Goal: Task Accomplishment & Management: Complete application form

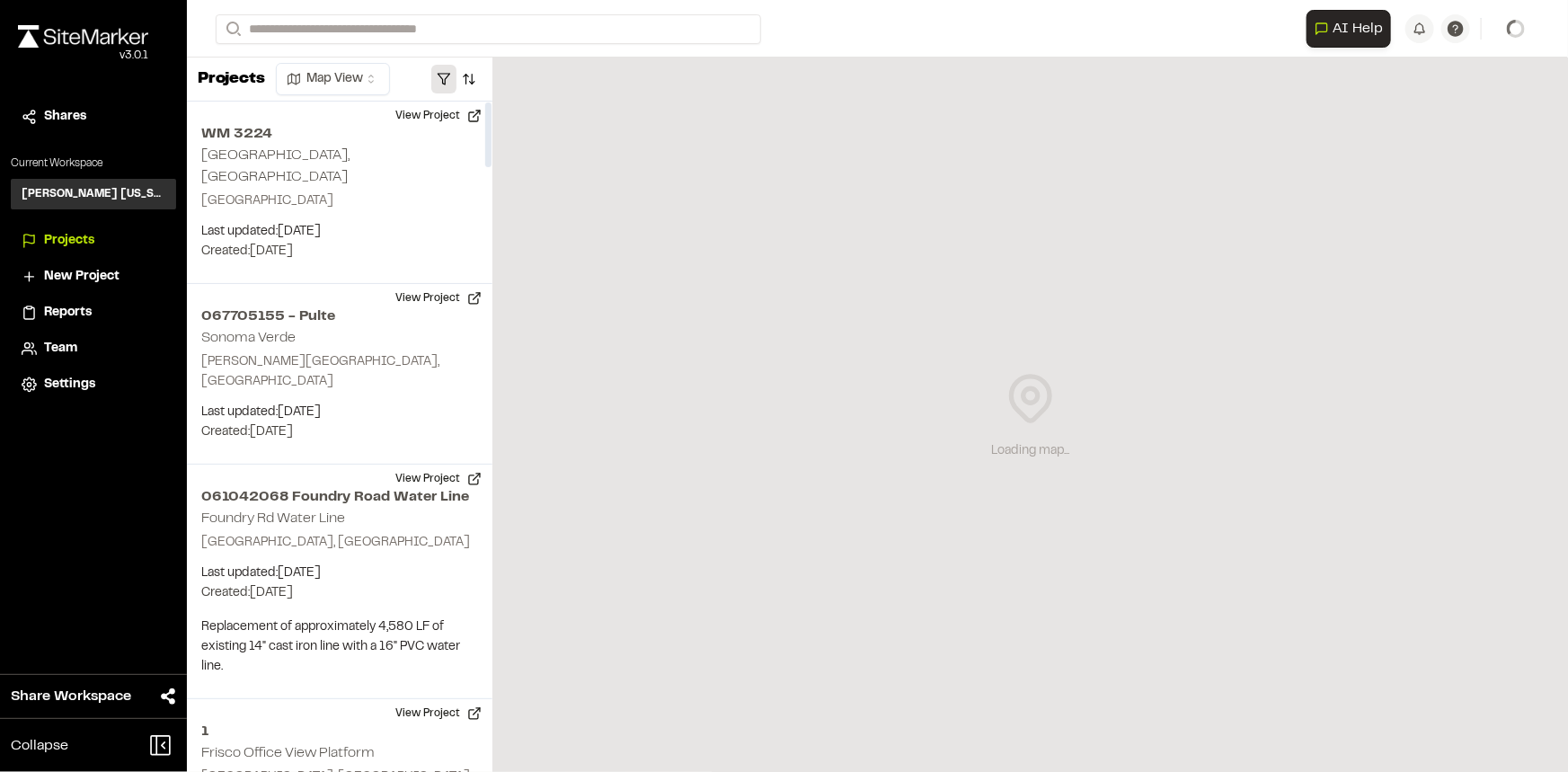
click at [446, 71] on button "button" at bounding box center [443, 79] width 25 height 29
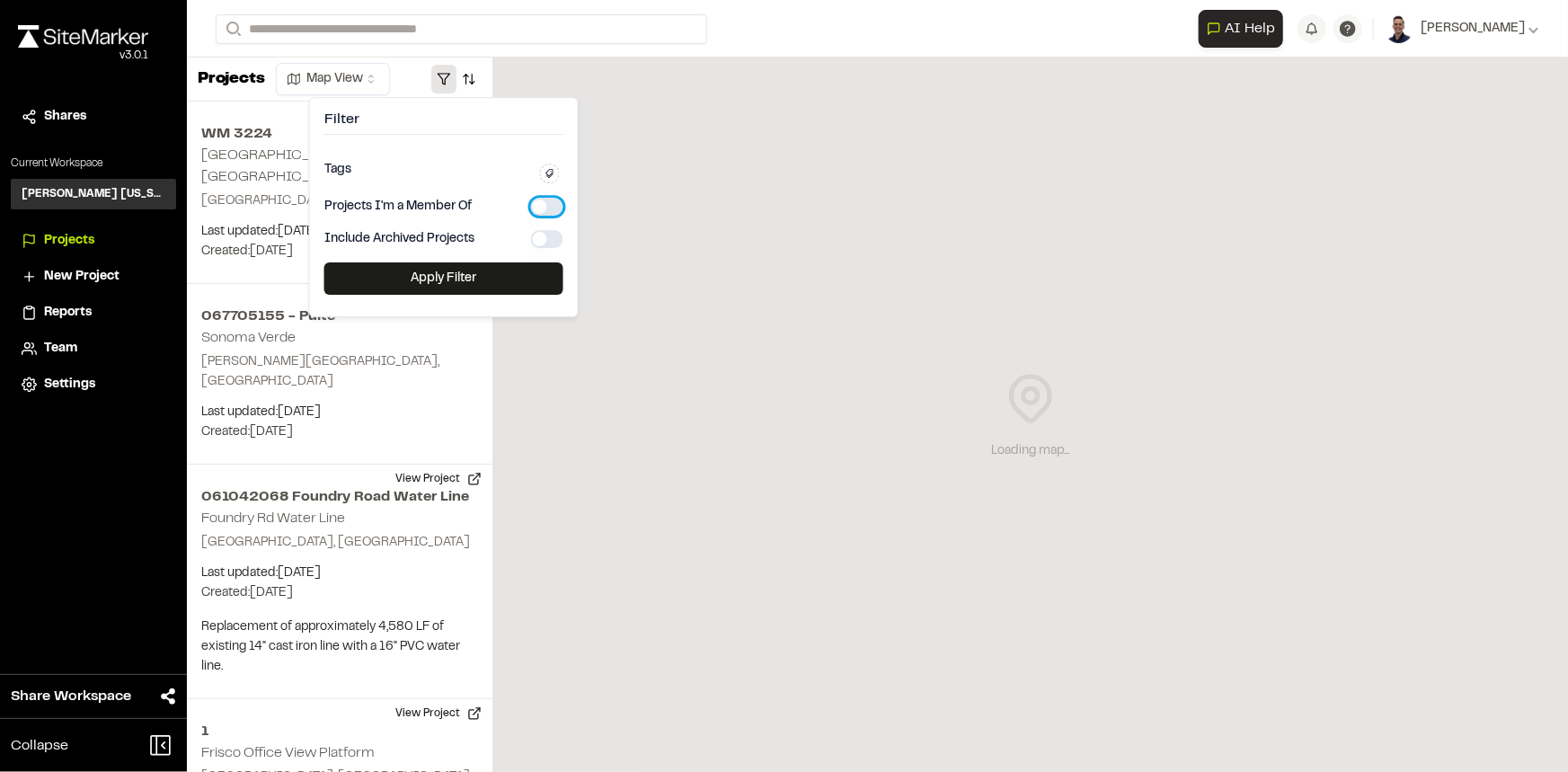
click at [544, 210] on button "button" at bounding box center [547, 207] width 32 height 18
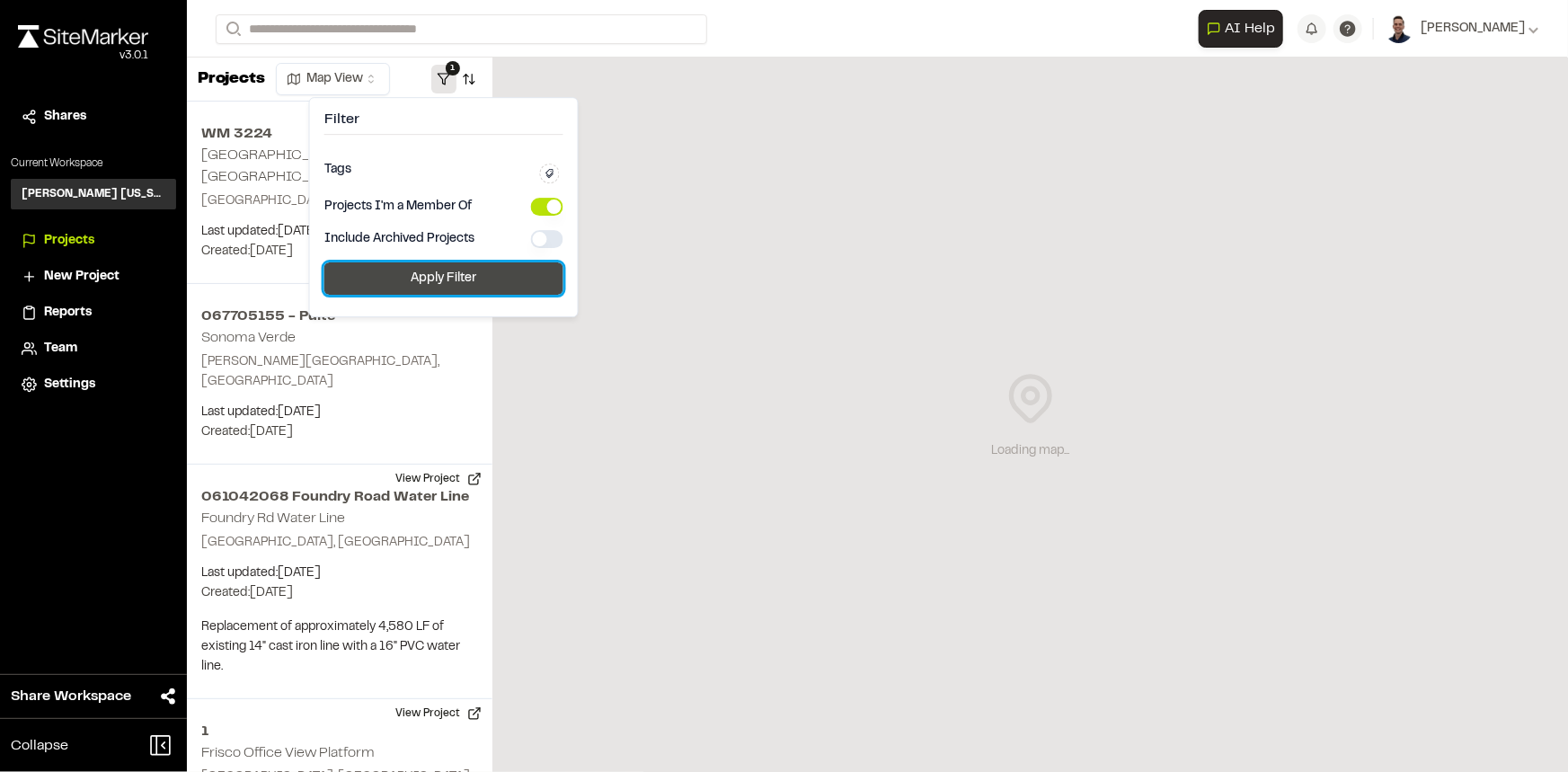
click at [520, 267] on button "Apply Filter" at bounding box center [444, 278] width 239 height 32
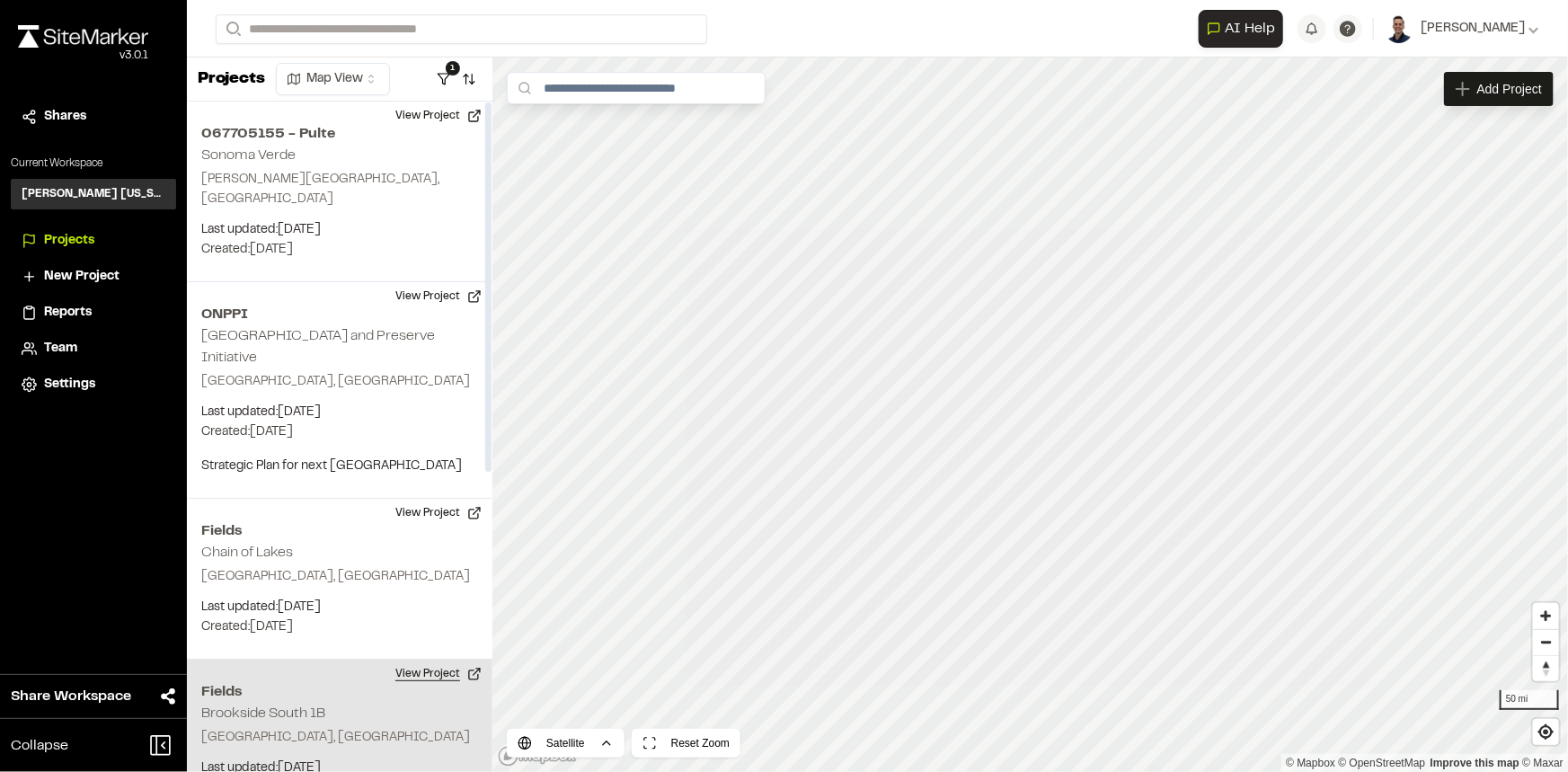
click at [441, 660] on button "View Project" at bounding box center [438, 674] width 108 height 29
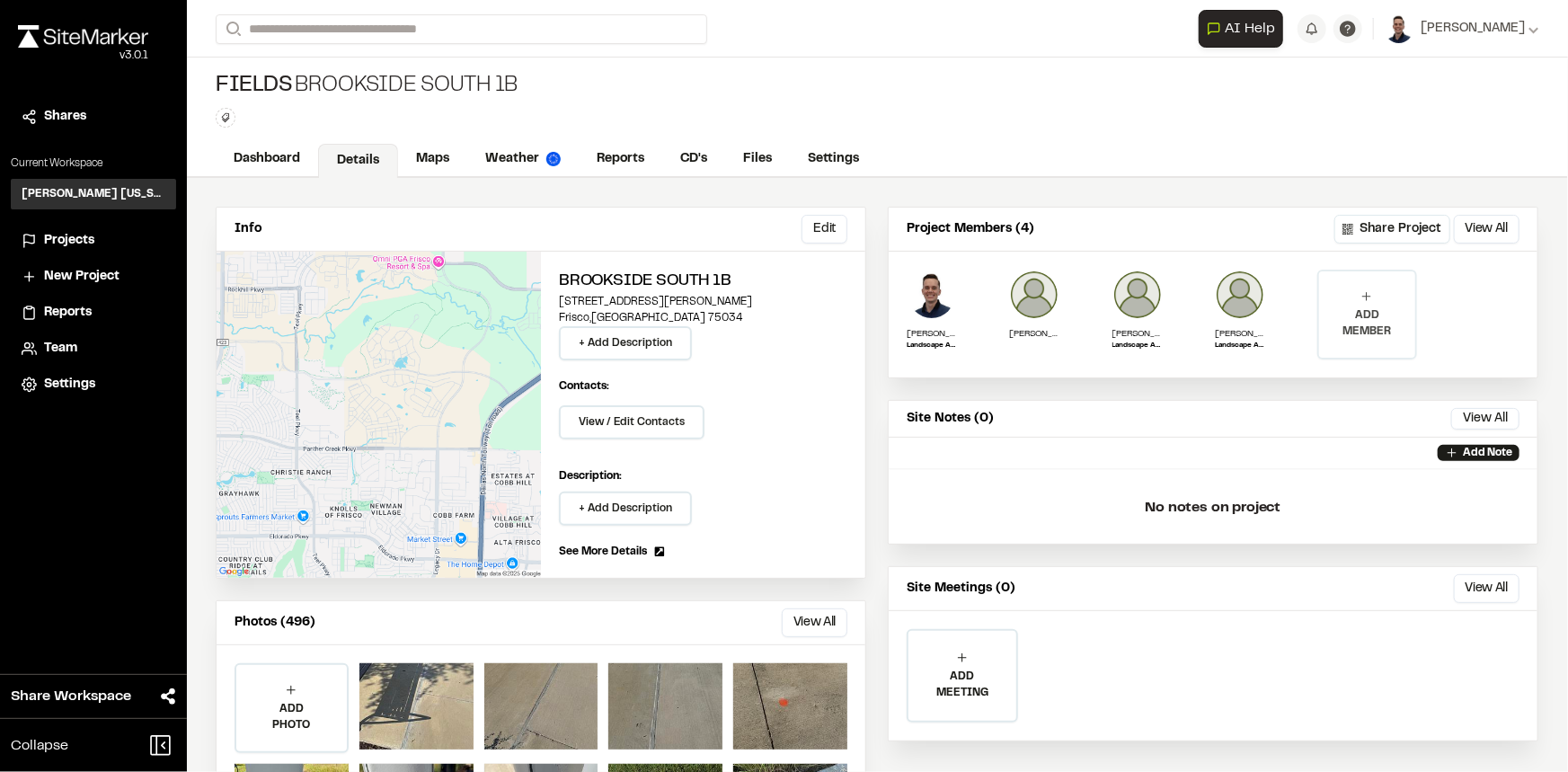
click at [1346, 308] on p "ADD MEMBER" at bounding box center [1366, 323] width 95 height 32
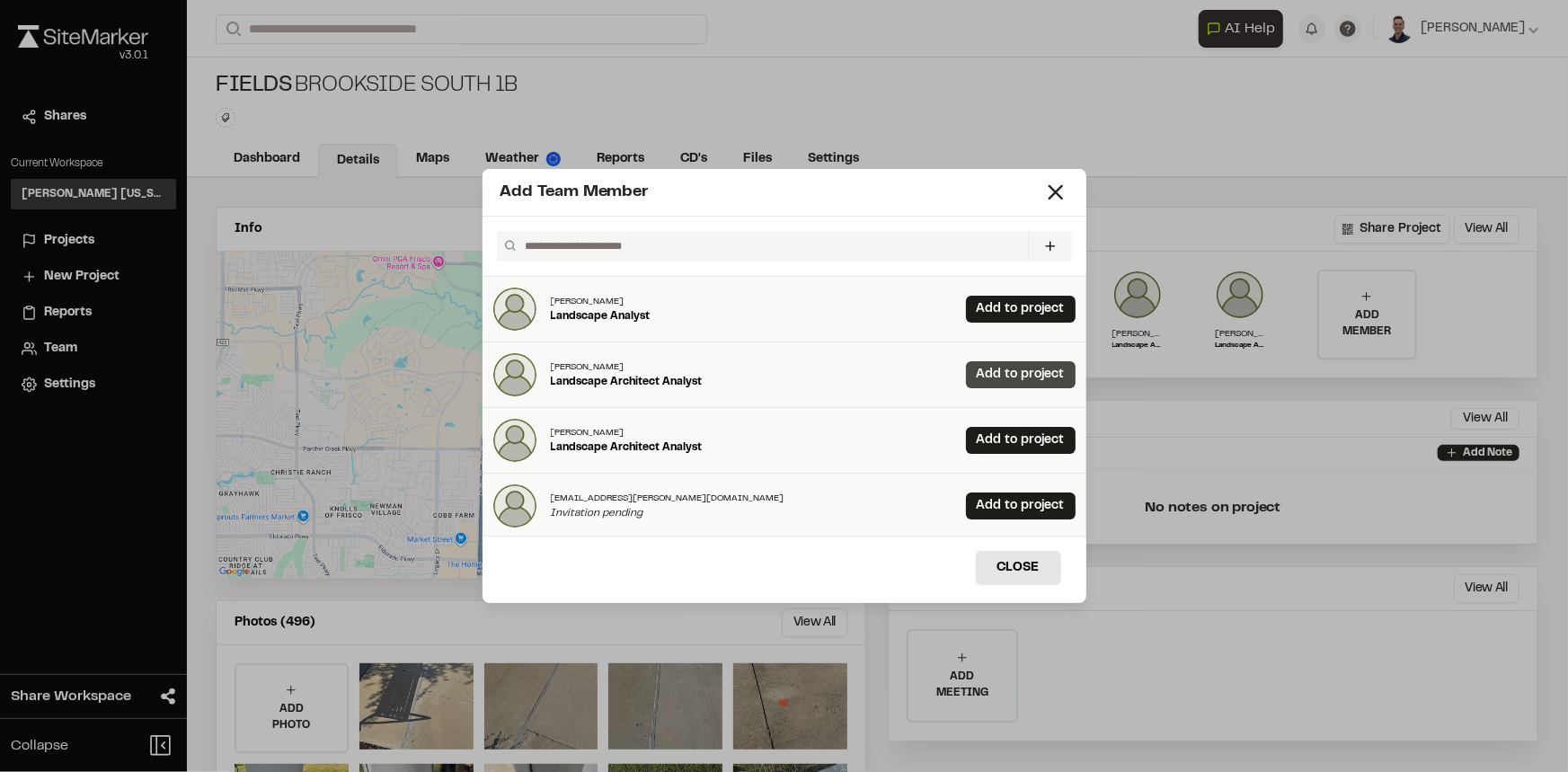
click at [989, 374] on link "Add to project" at bounding box center [1021, 375] width 110 height 27
click at [1023, 566] on button "Close" at bounding box center [1019, 568] width 85 height 34
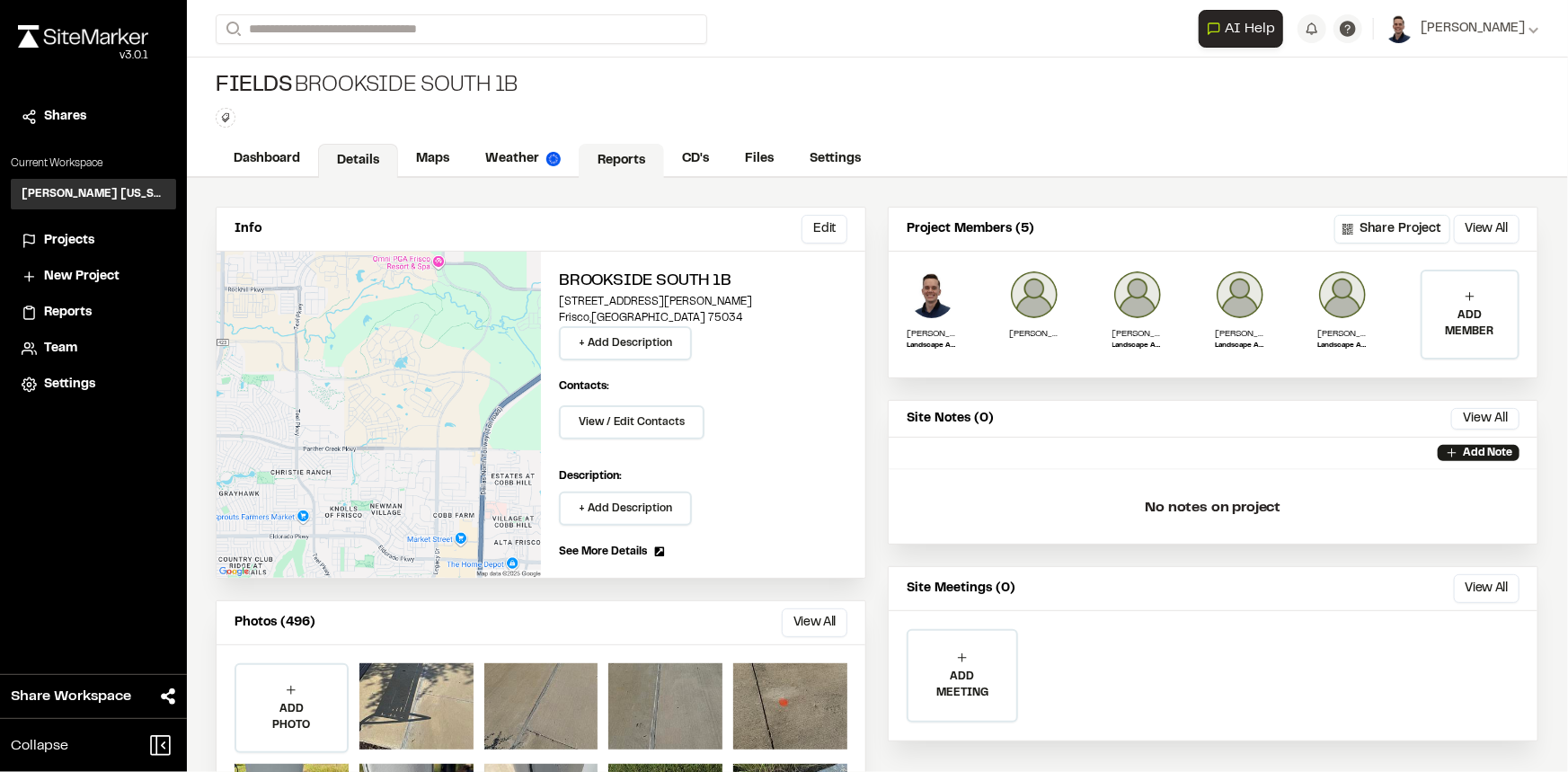
click at [618, 153] on link "Reports" at bounding box center [621, 161] width 85 height 34
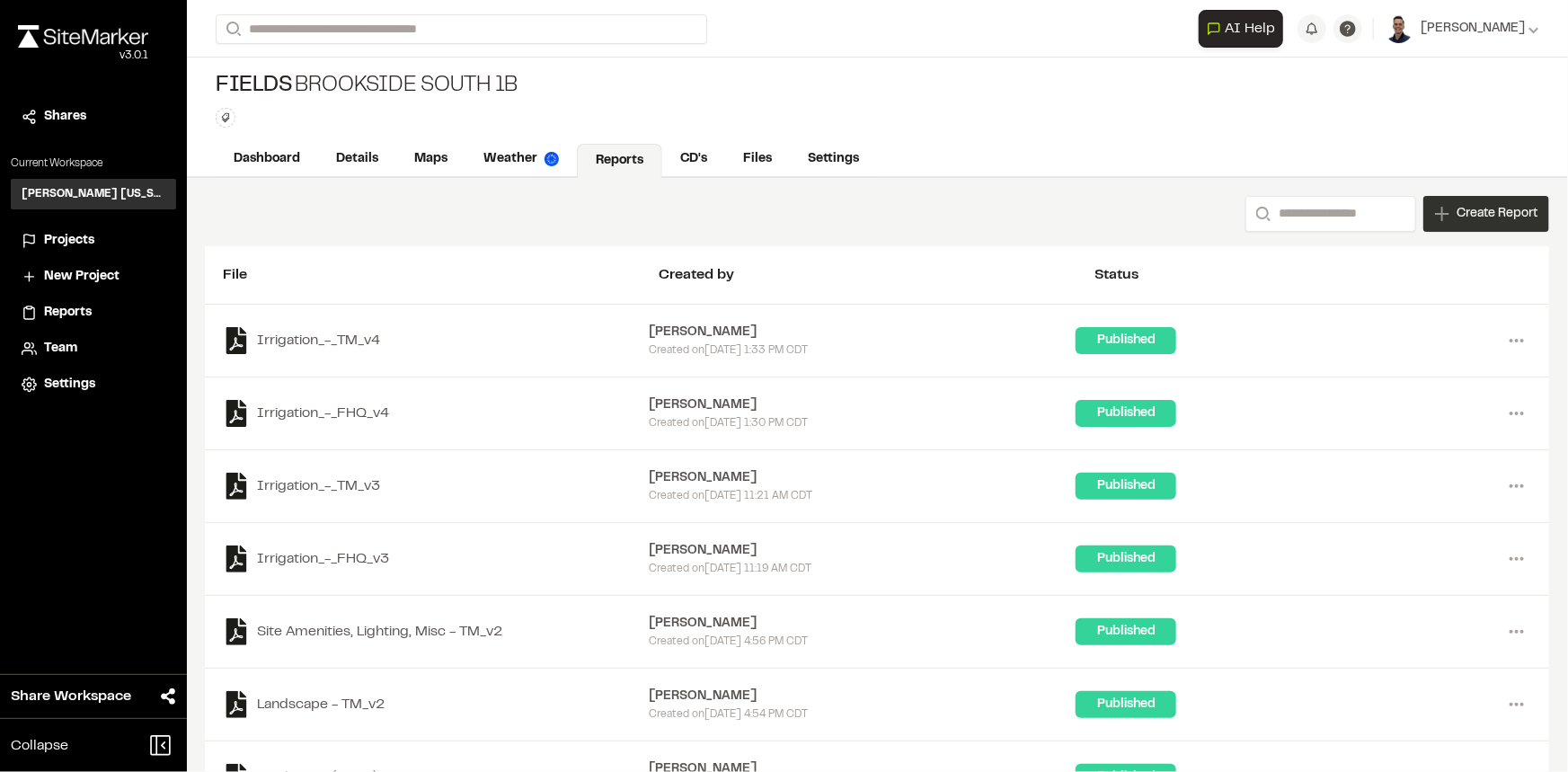
click at [1476, 210] on span "Create Report" at bounding box center [1498, 213] width 81 height 20
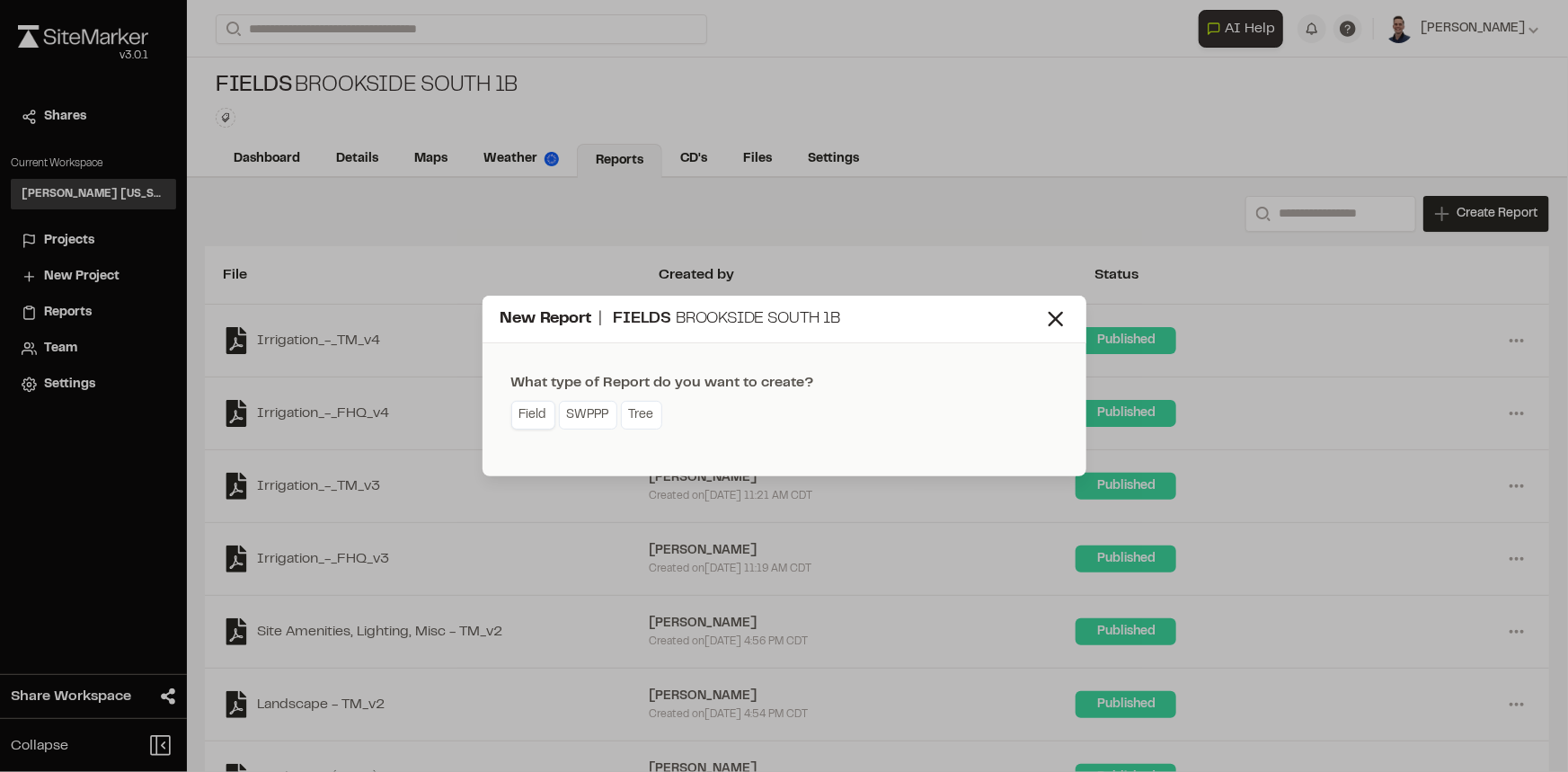
click at [530, 424] on link "Field" at bounding box center [533, 415] width 44 height 29
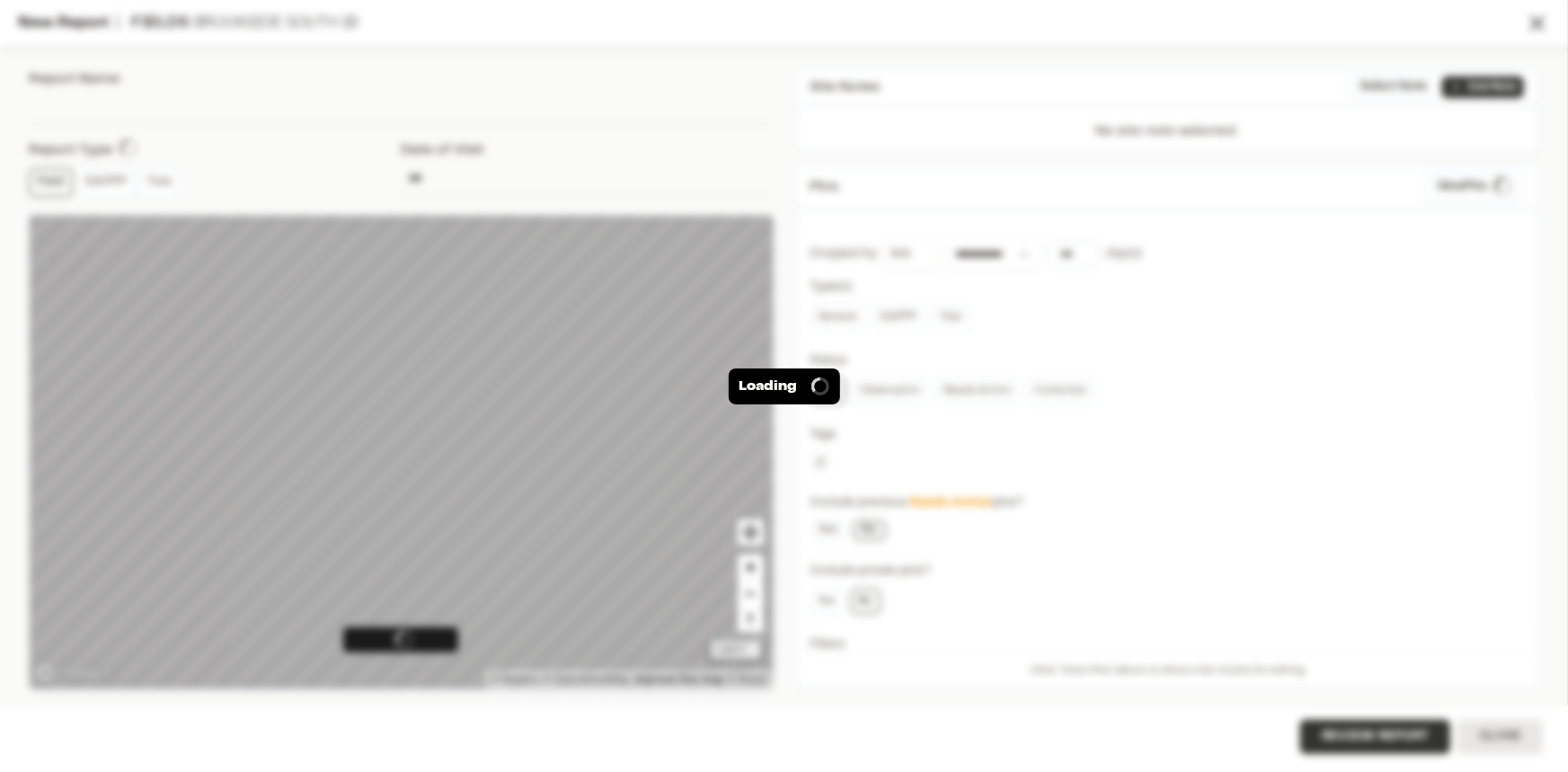
type input "**********"
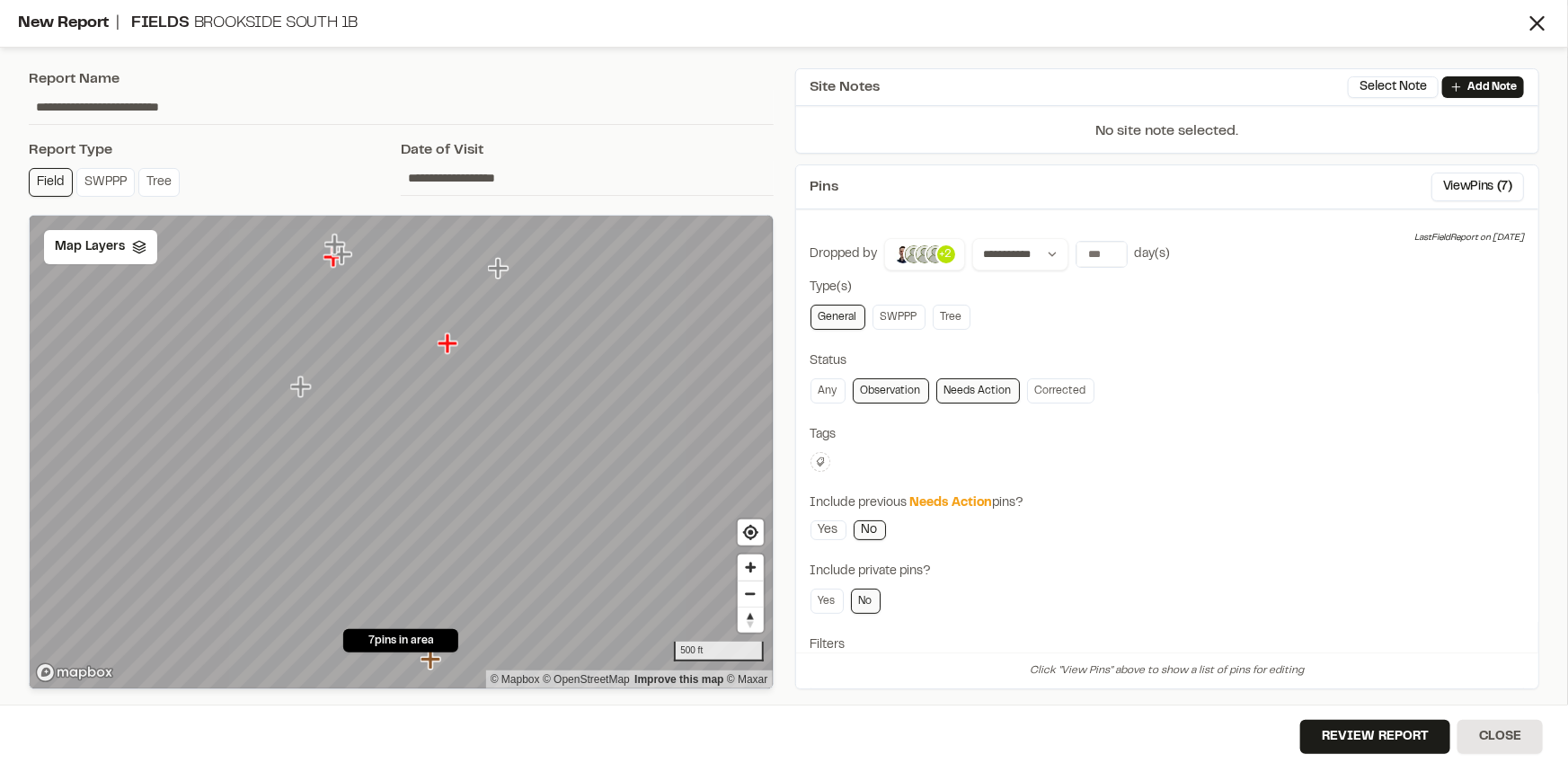
click at [898, 394] on link "Observation" at bounding box center [890, 391] width 76 height 25
click at [132, 249] on icon at bounding box center [139, 247] width 14 height 14
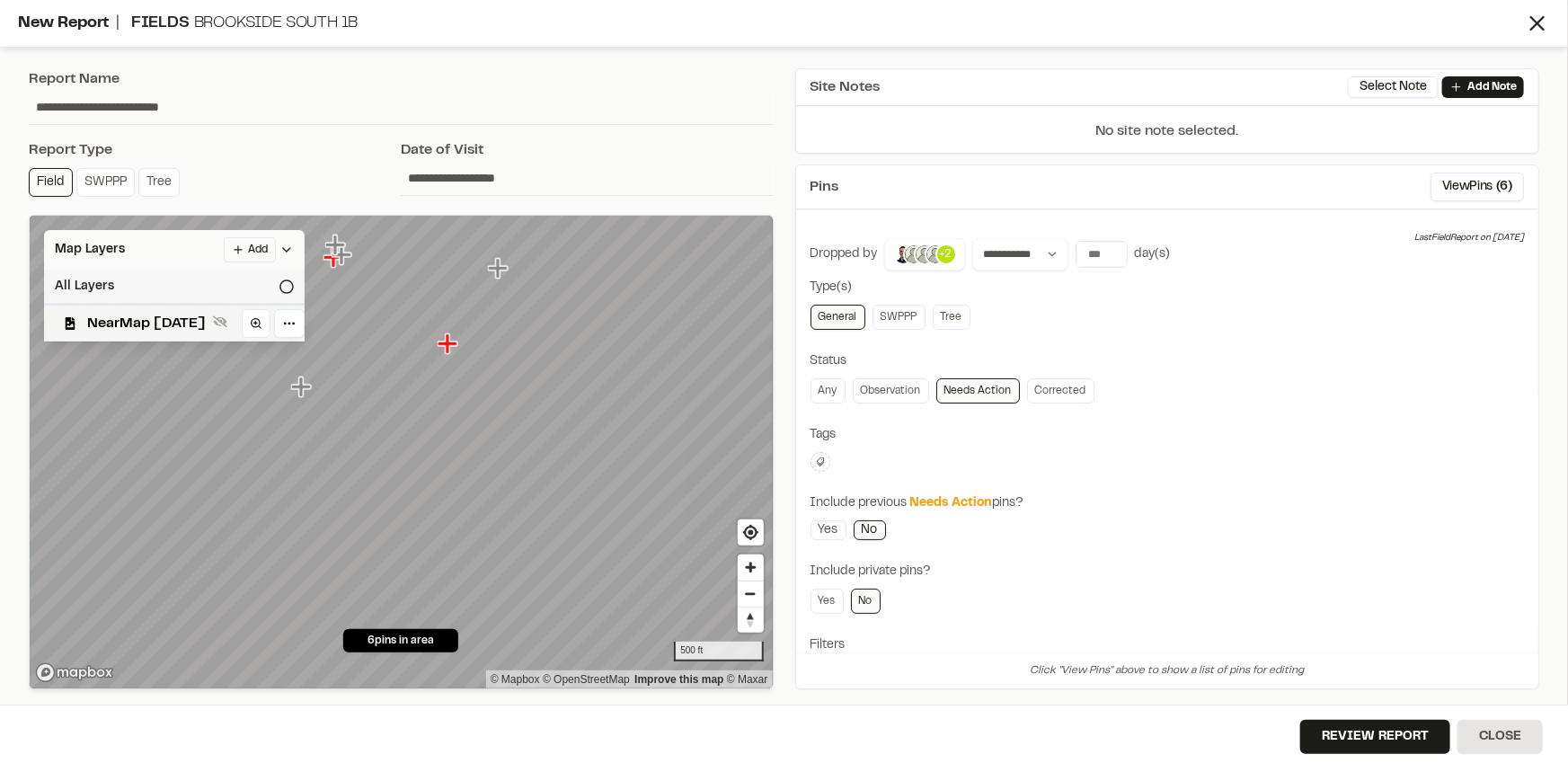
click at [115, 278] on div "All Layers" at bounding box center [175, 286] width 261 height 34
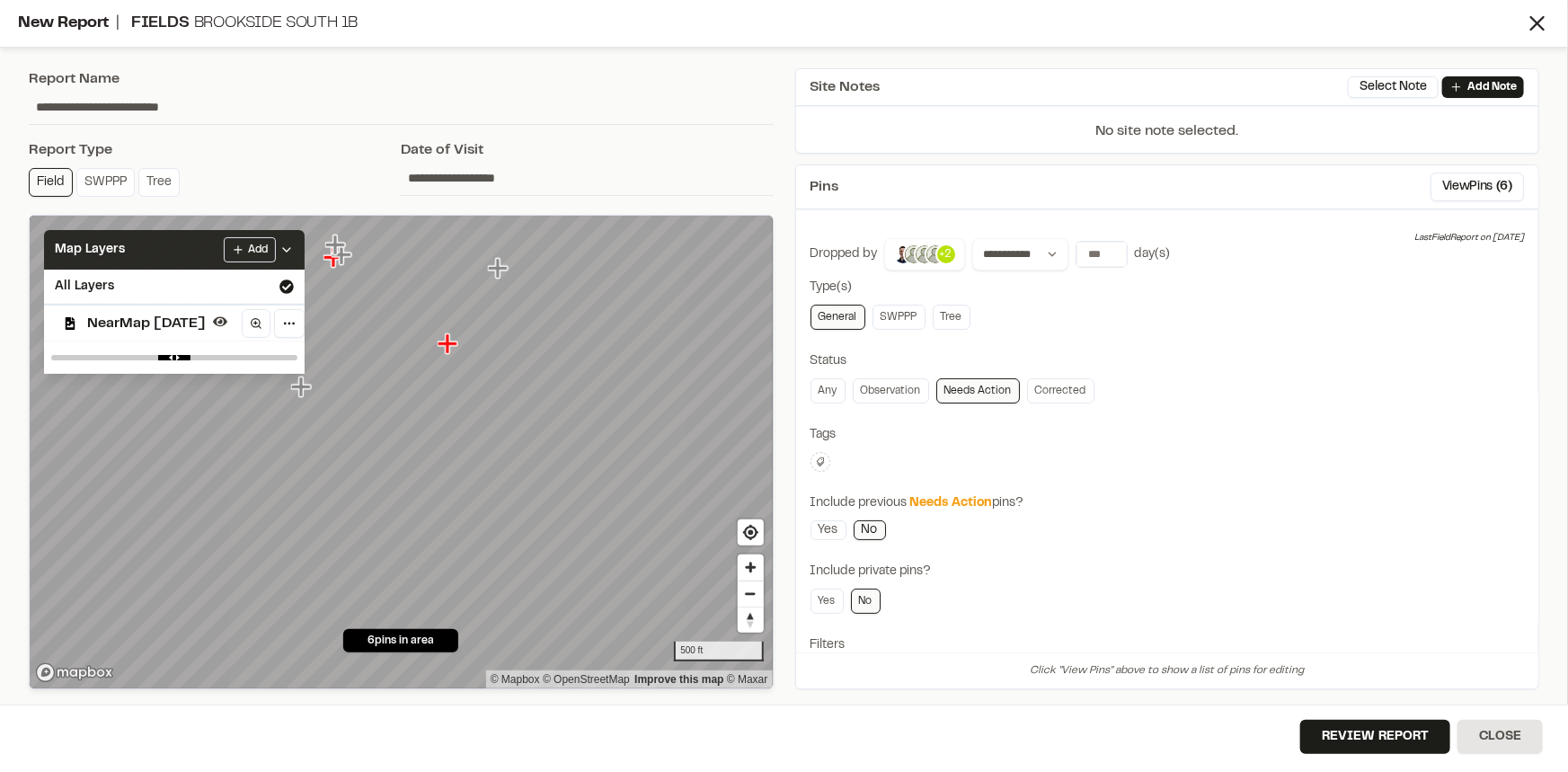
click at [294, 252] on icon at bounding box center [286, 249] width 14 height 14
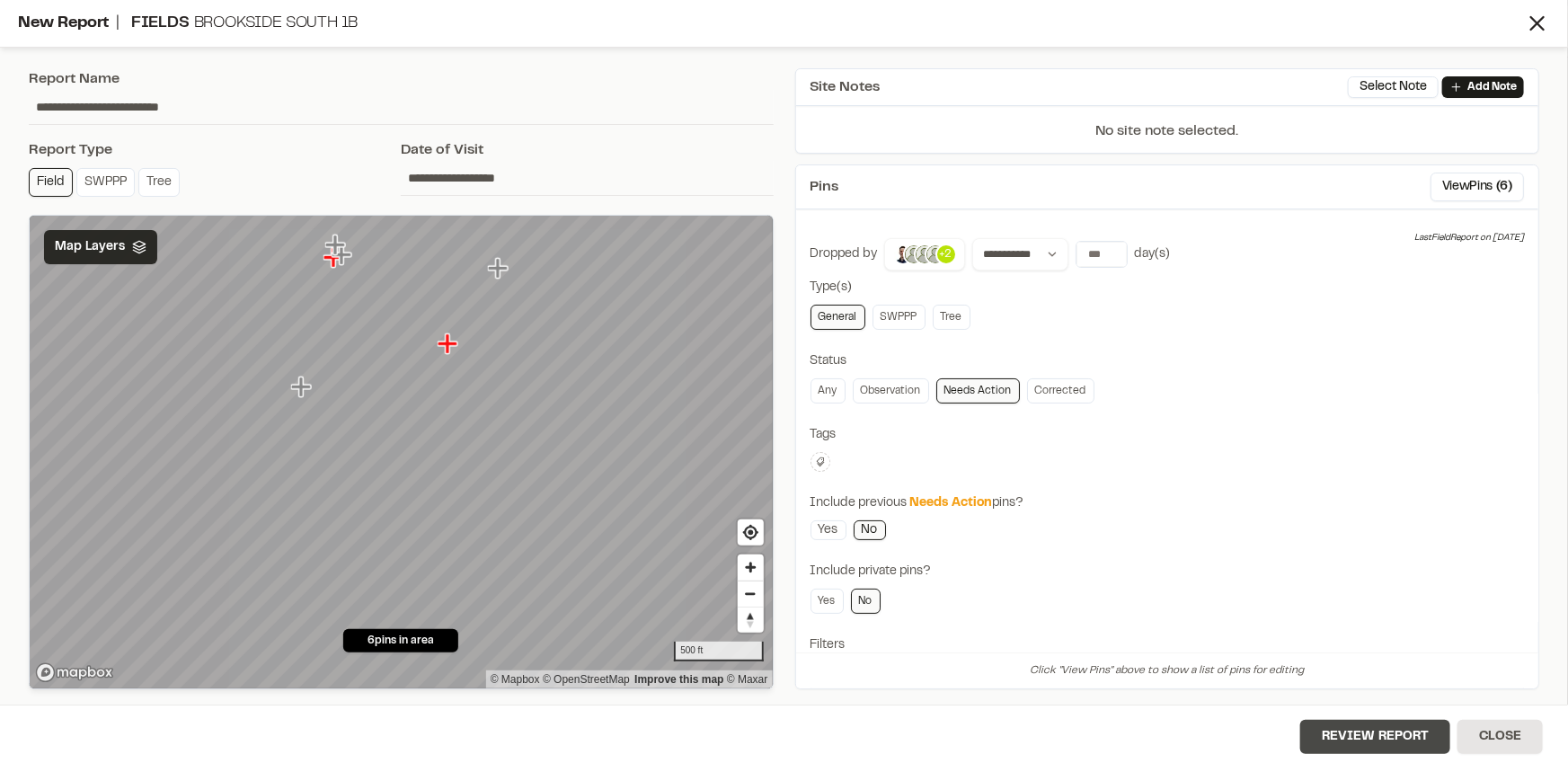
click at [1362, 733] on button "Review Report" at bounding box center [1376, 737] width 150 height 34
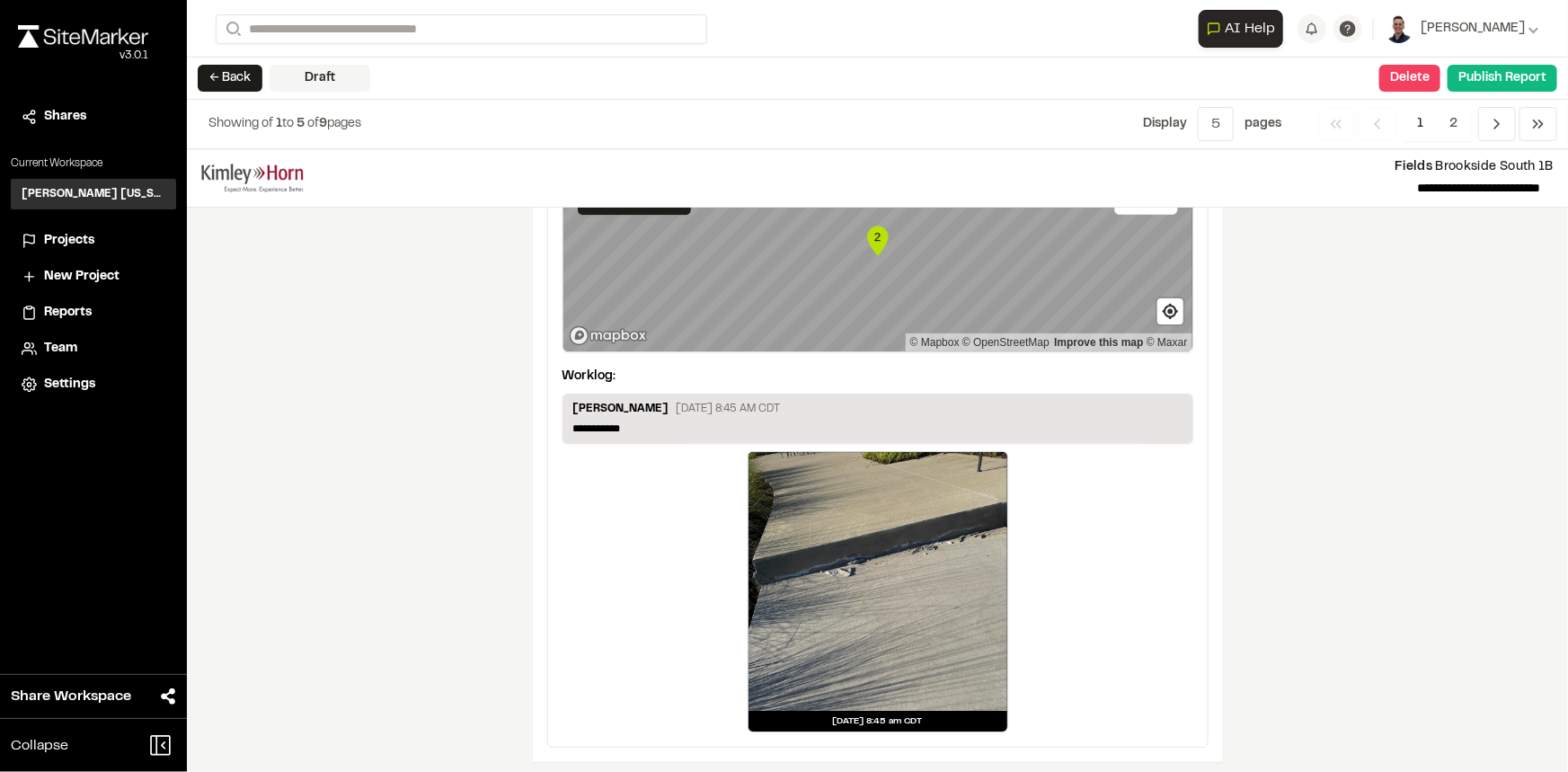
scroll to position [2782, 0]
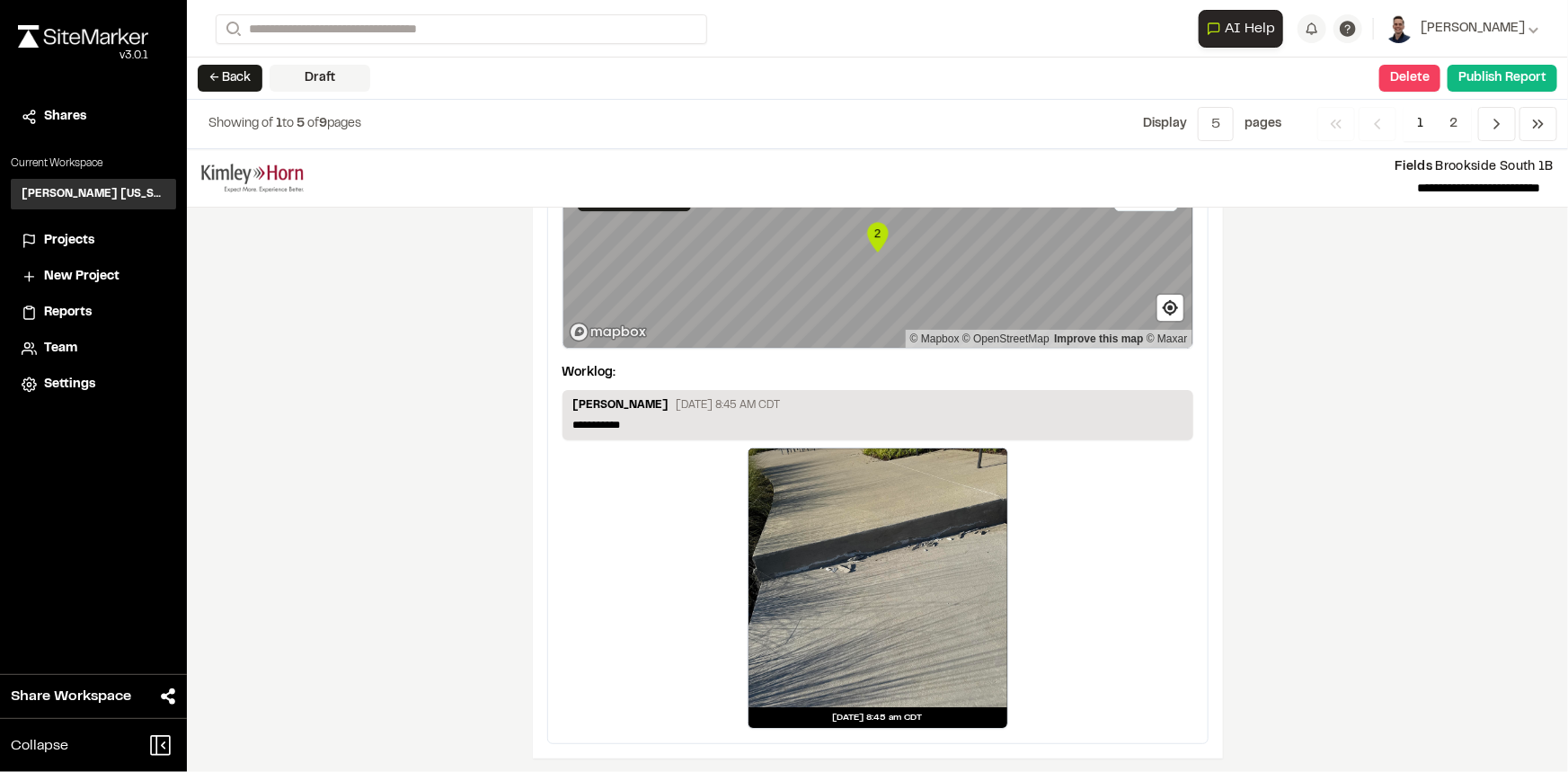
drag, startPoint x: 1501, startPoint y: 133, endPoint x: 1487, endPoint y: 143, distance: 17.2
click at [1501, 132] on span "Previous" at bounding box center [1498, 124] width 38 height 34
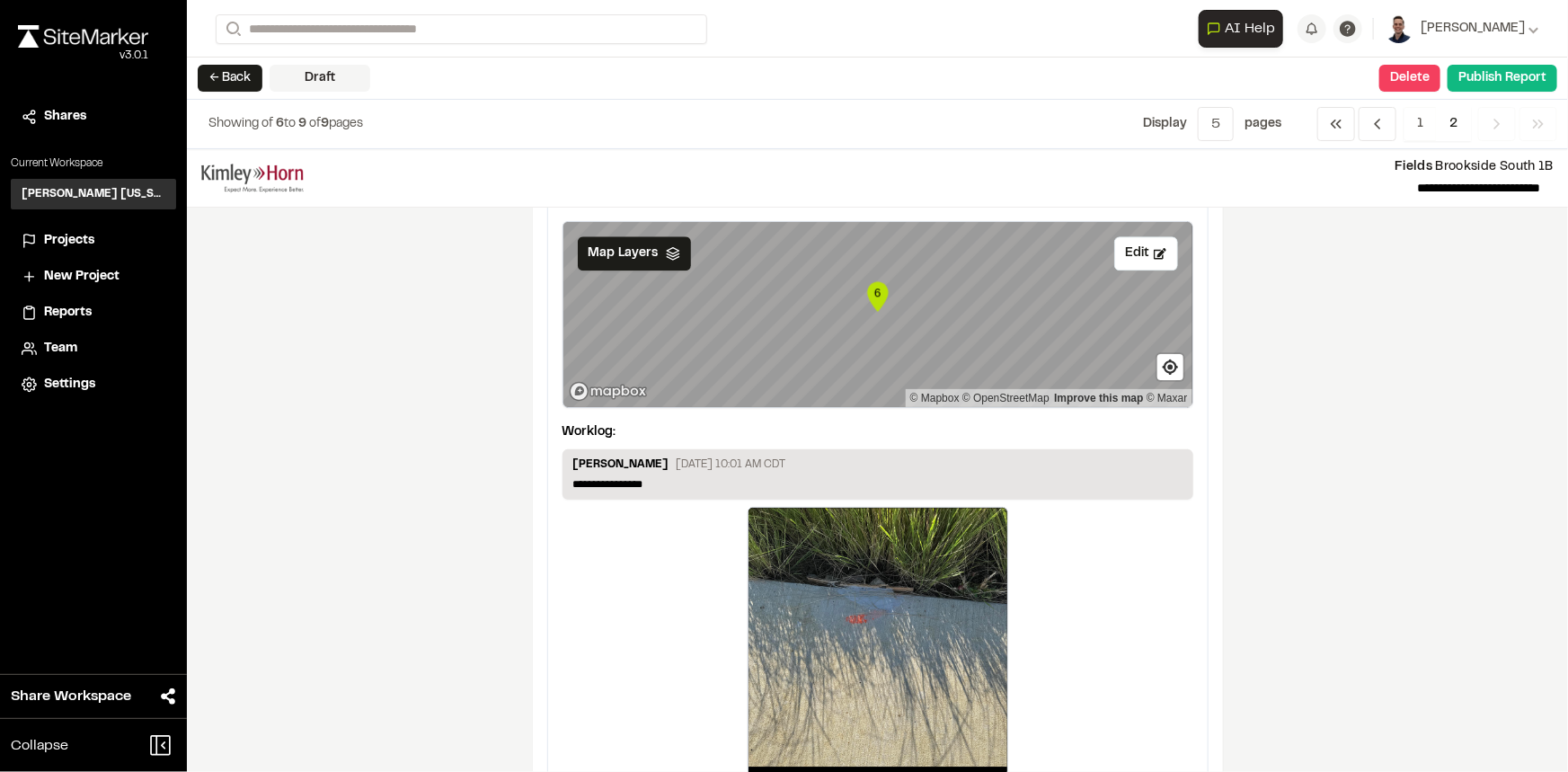
scroll to position [2348, 0]
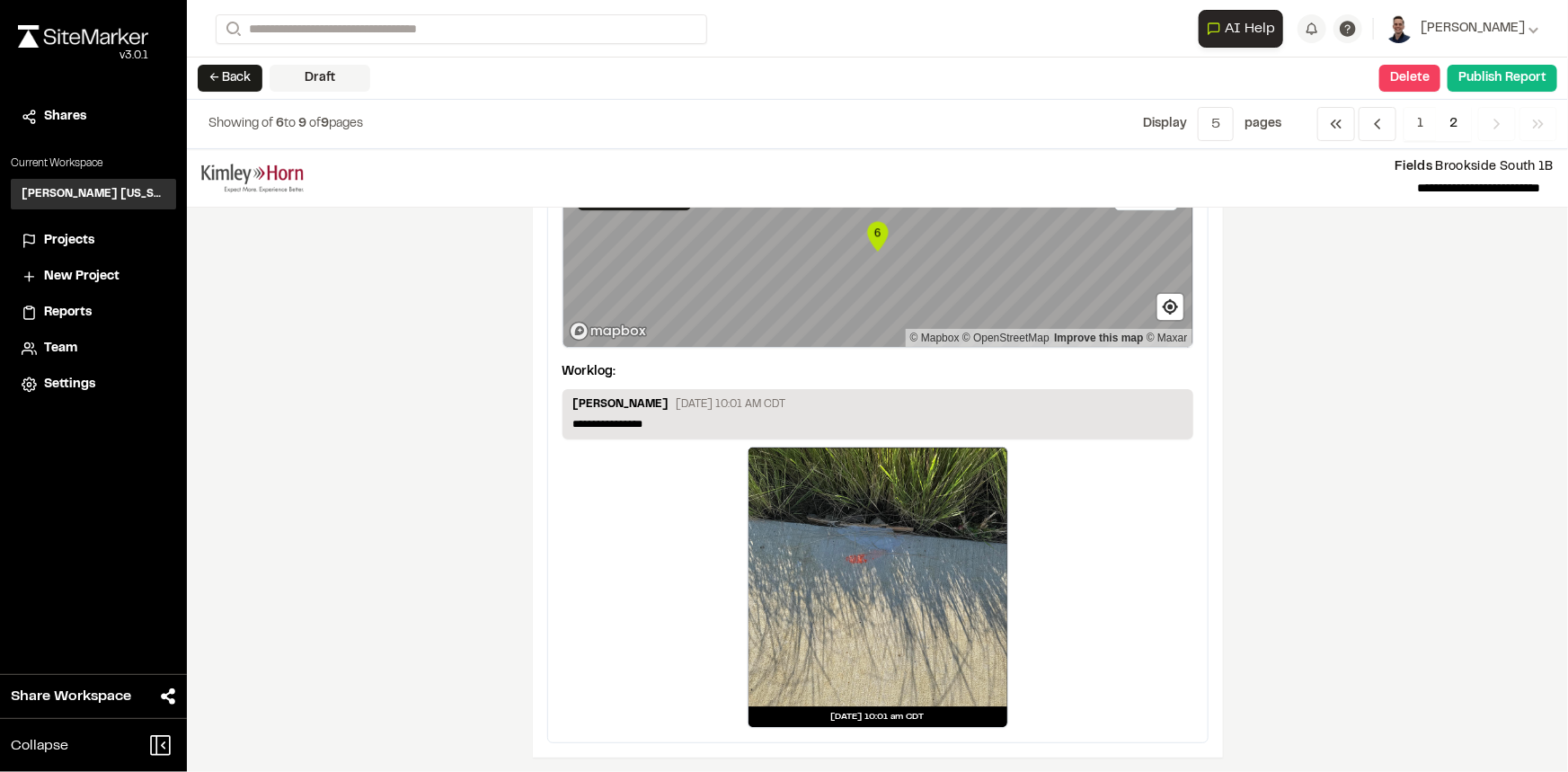
click at [1286, 342] on div "**********" at bounding box center [877, 460] width 1381 height 623
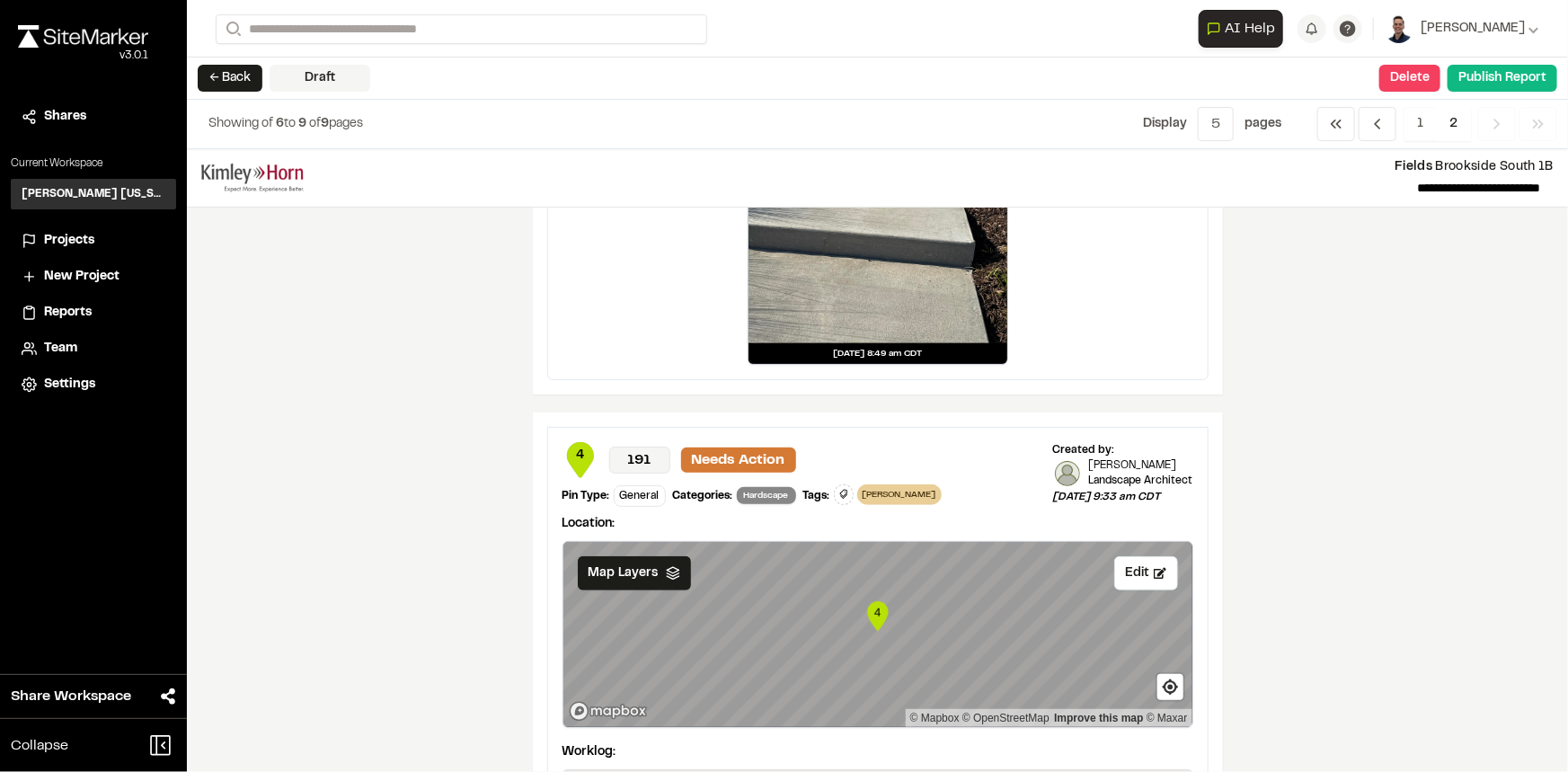
scroll to position [0, 0]
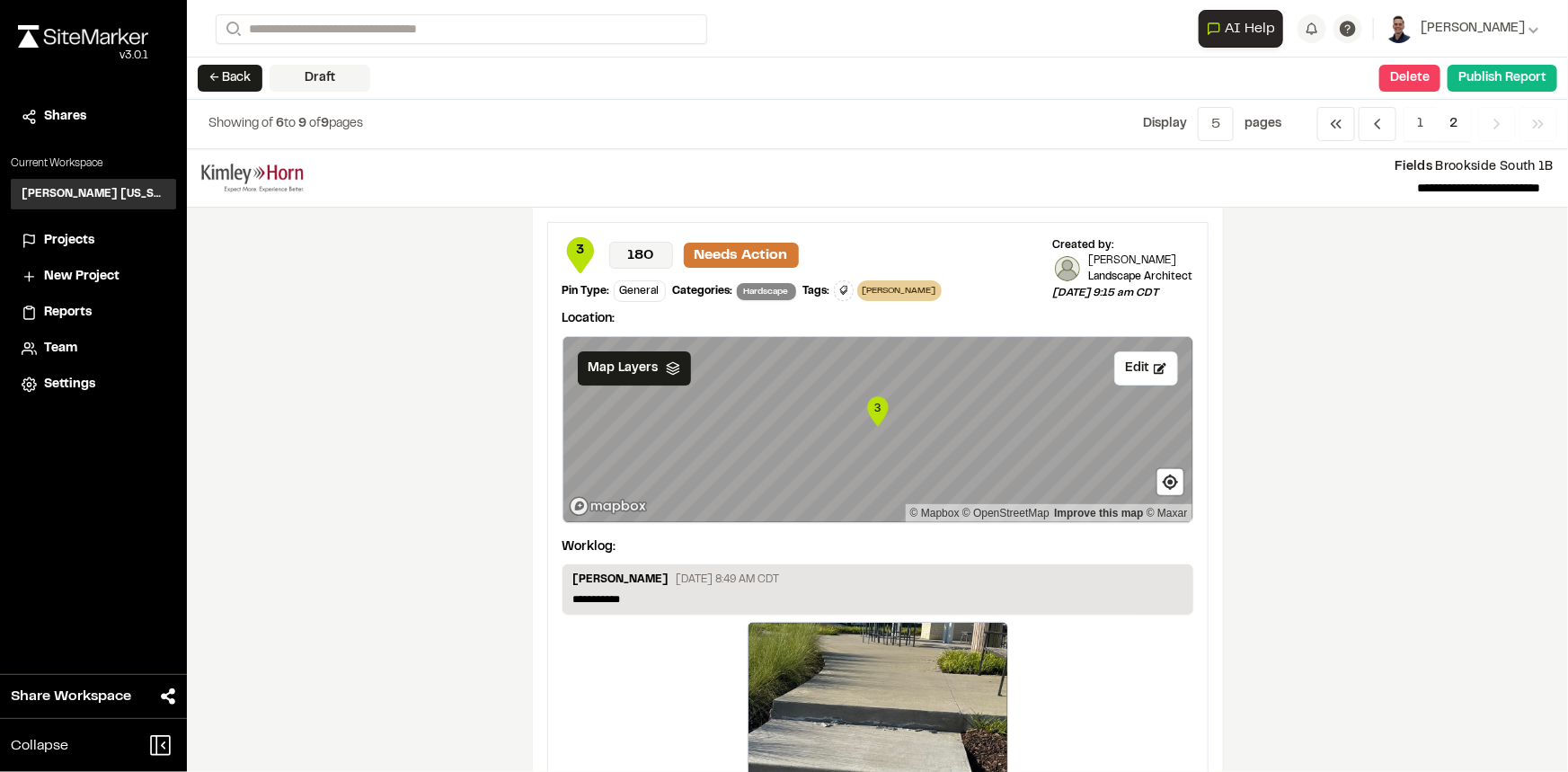
click at [1456, 123] on span "2" at bounding box center [1453, 124] width 35 height 34
click at [1412, 129] on span "1" at bounding box center [1420, 124] width 33 height 34
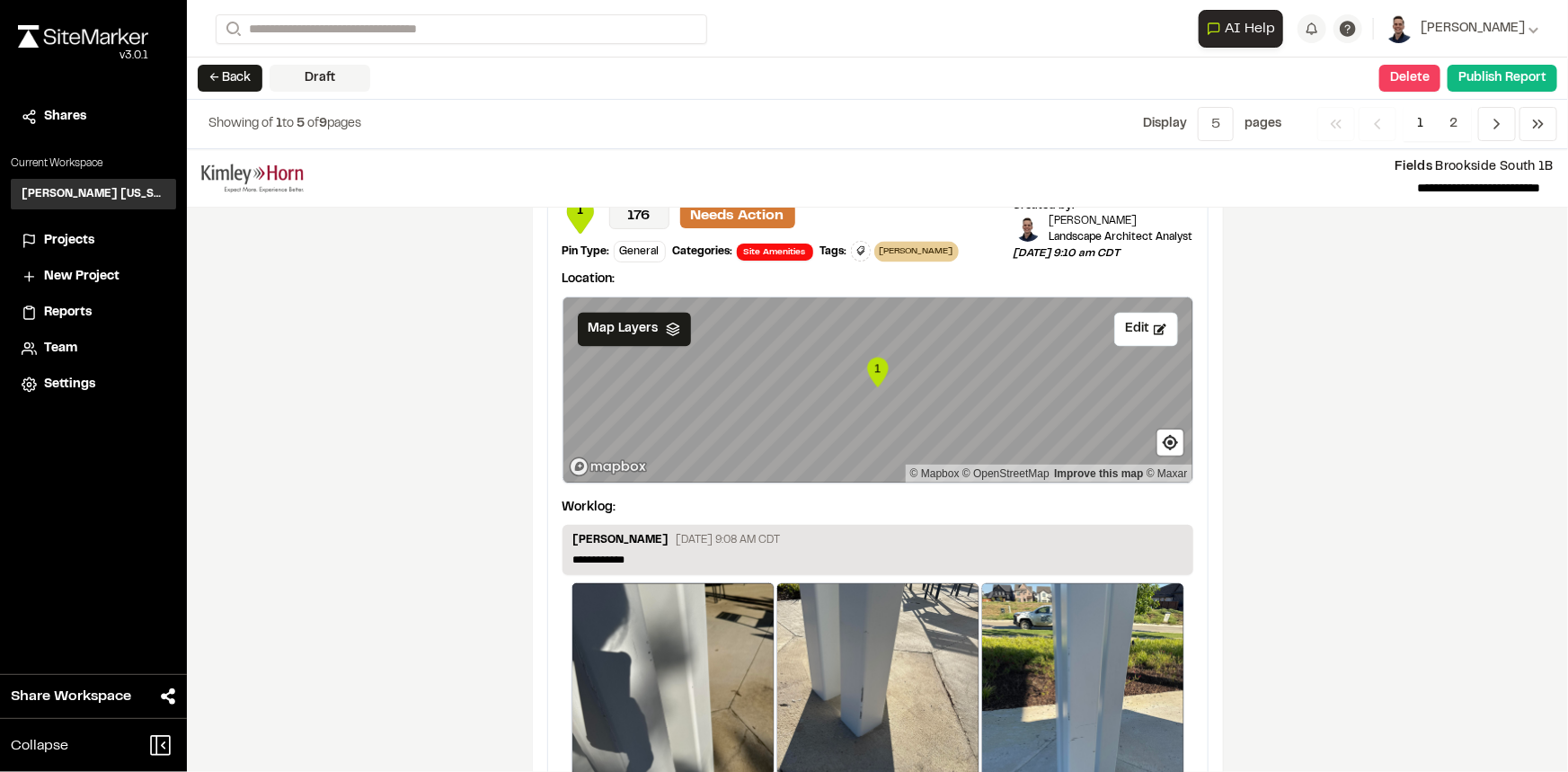
scroll to position [2043, 0]
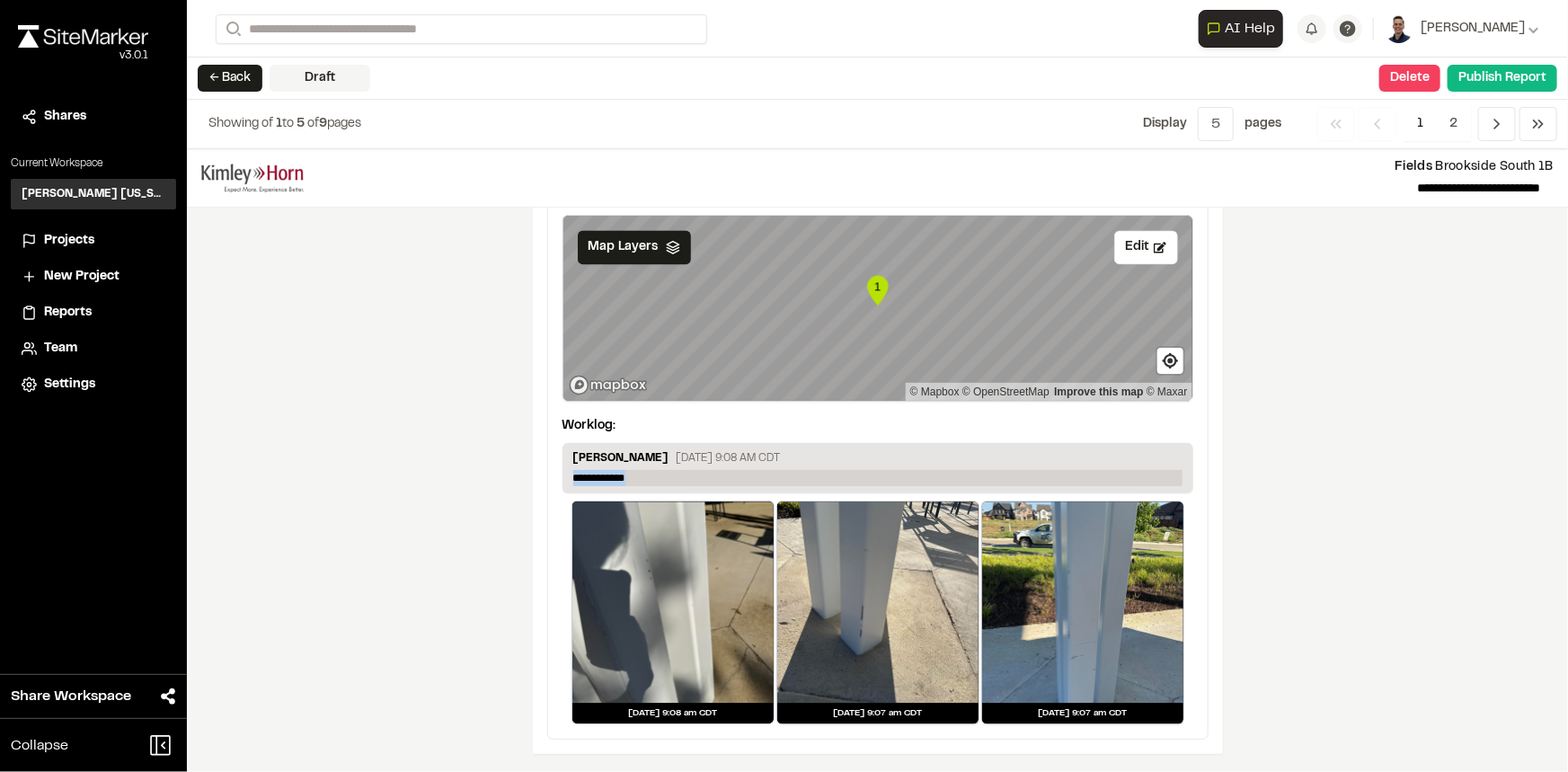
drag, startPoint x: 654, startPoint y: 468, endPoint x: 566, endPoint y: 477, distance: 88.5
click at [574, 477] on p "**********" at bounding box center [878, 478] width 609 height 16
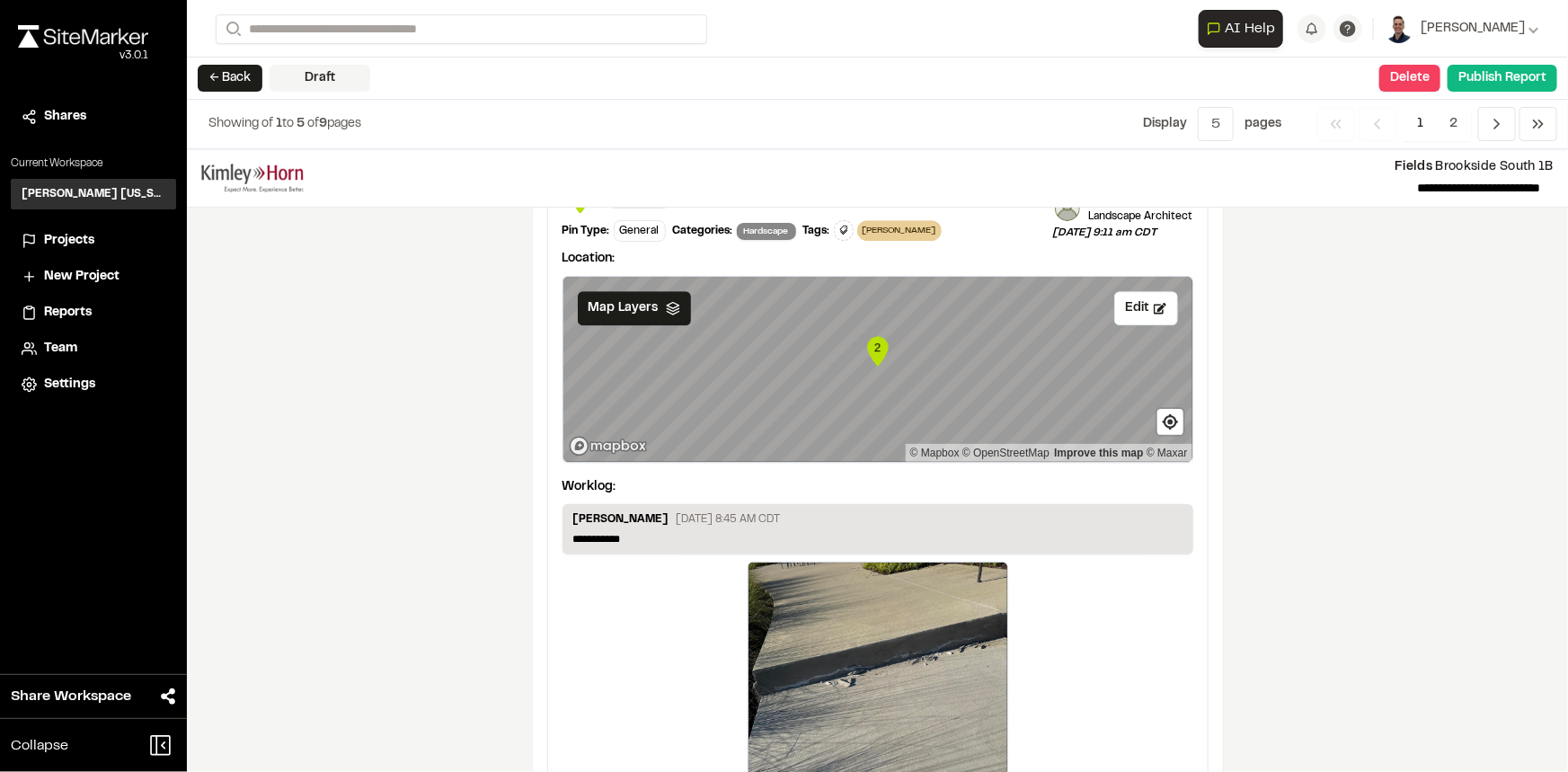
scroll to position [2697, 0]
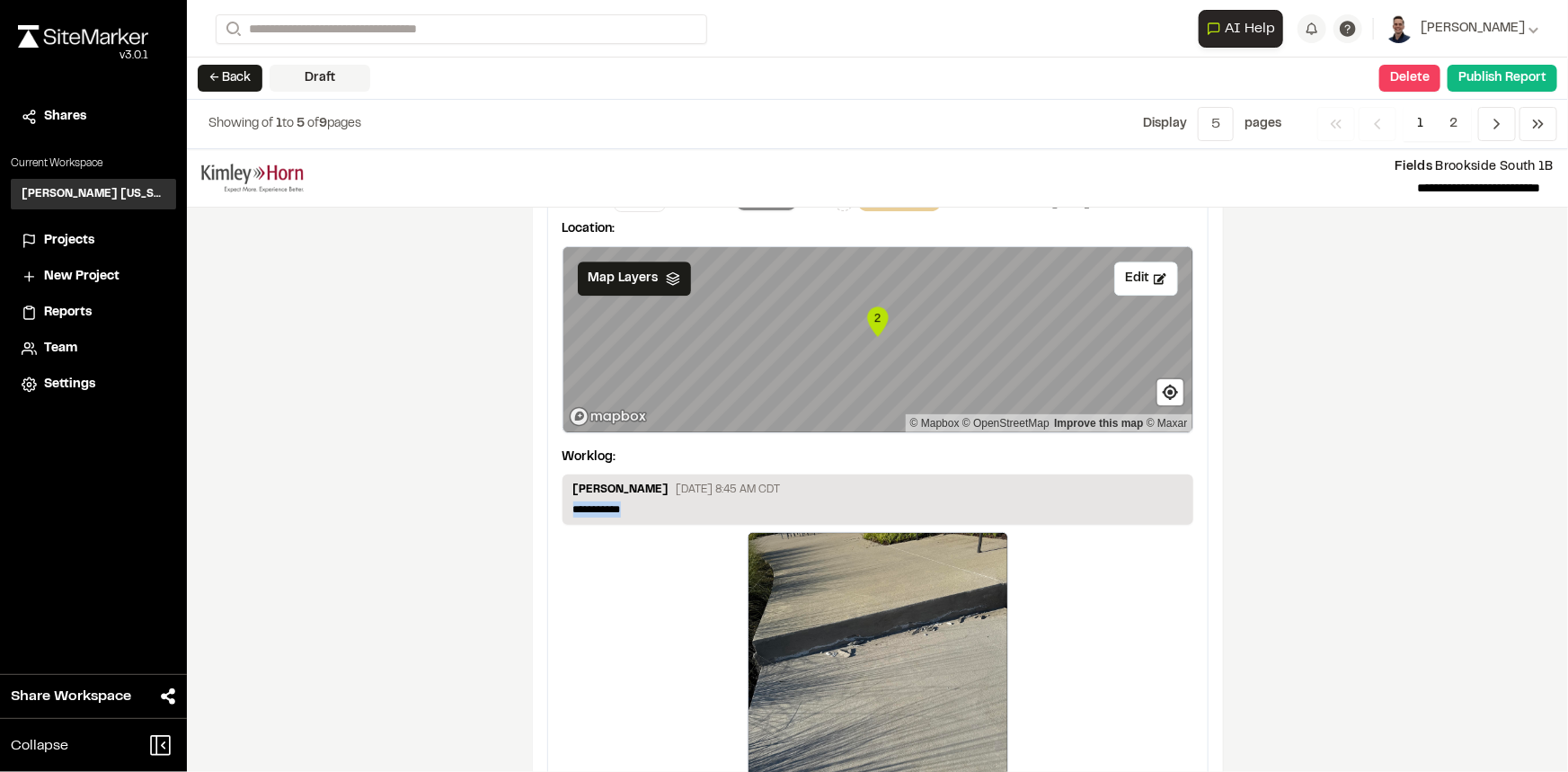
drag, startPoint x: 634, startPoint y: 508, endPoint x: 538, endPoint y: 506, distance: 96.0
click at [538, 506] on div "**********" at bounding box center [878, 480] width 690 height 725
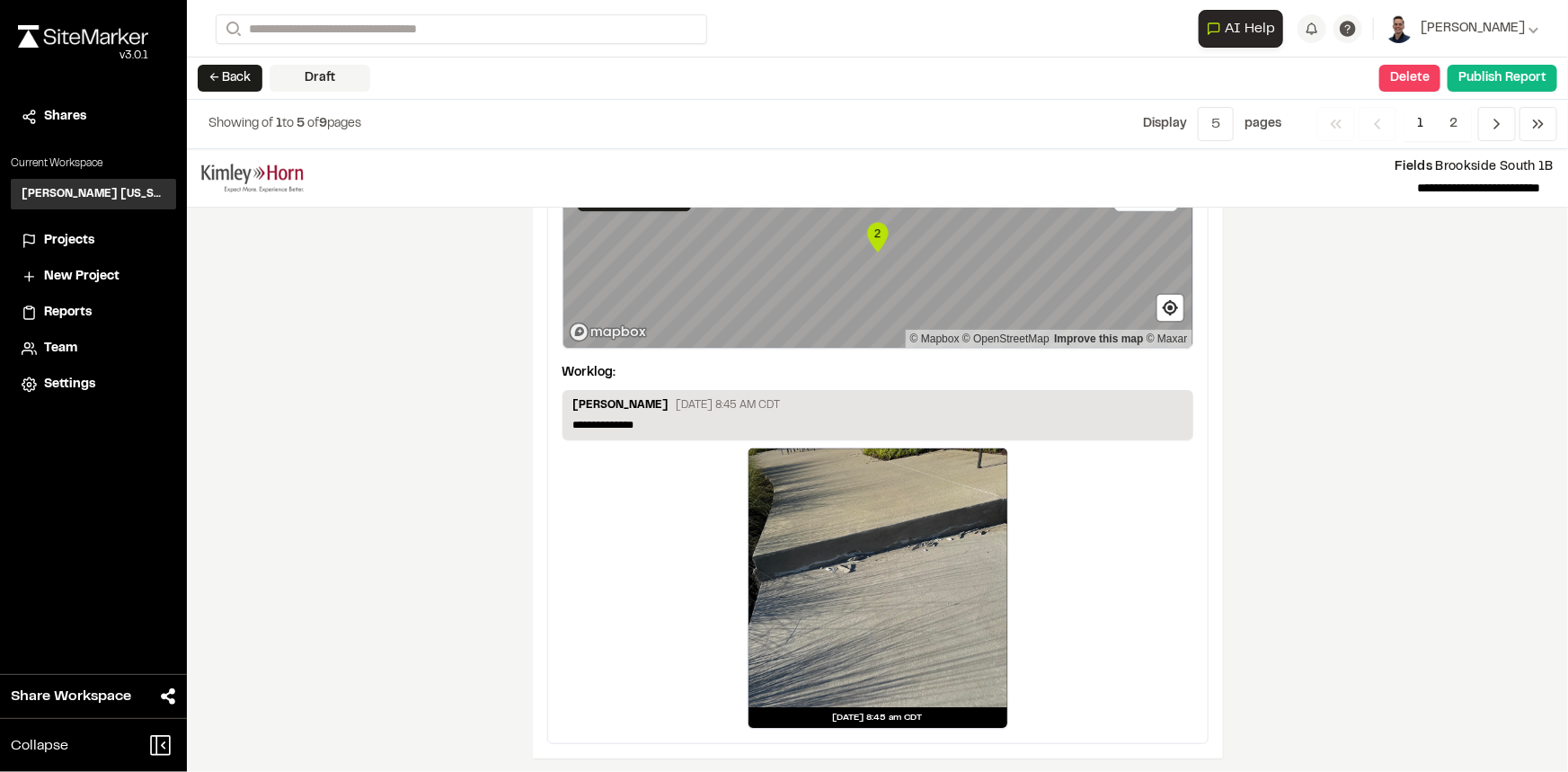
click at [1403, 378] on div "**********" at bounding box center [877, 460] width 1381 height 623
click at [1467, 131] on span "2" at bounding box center [1453, 124] width 35 height 34
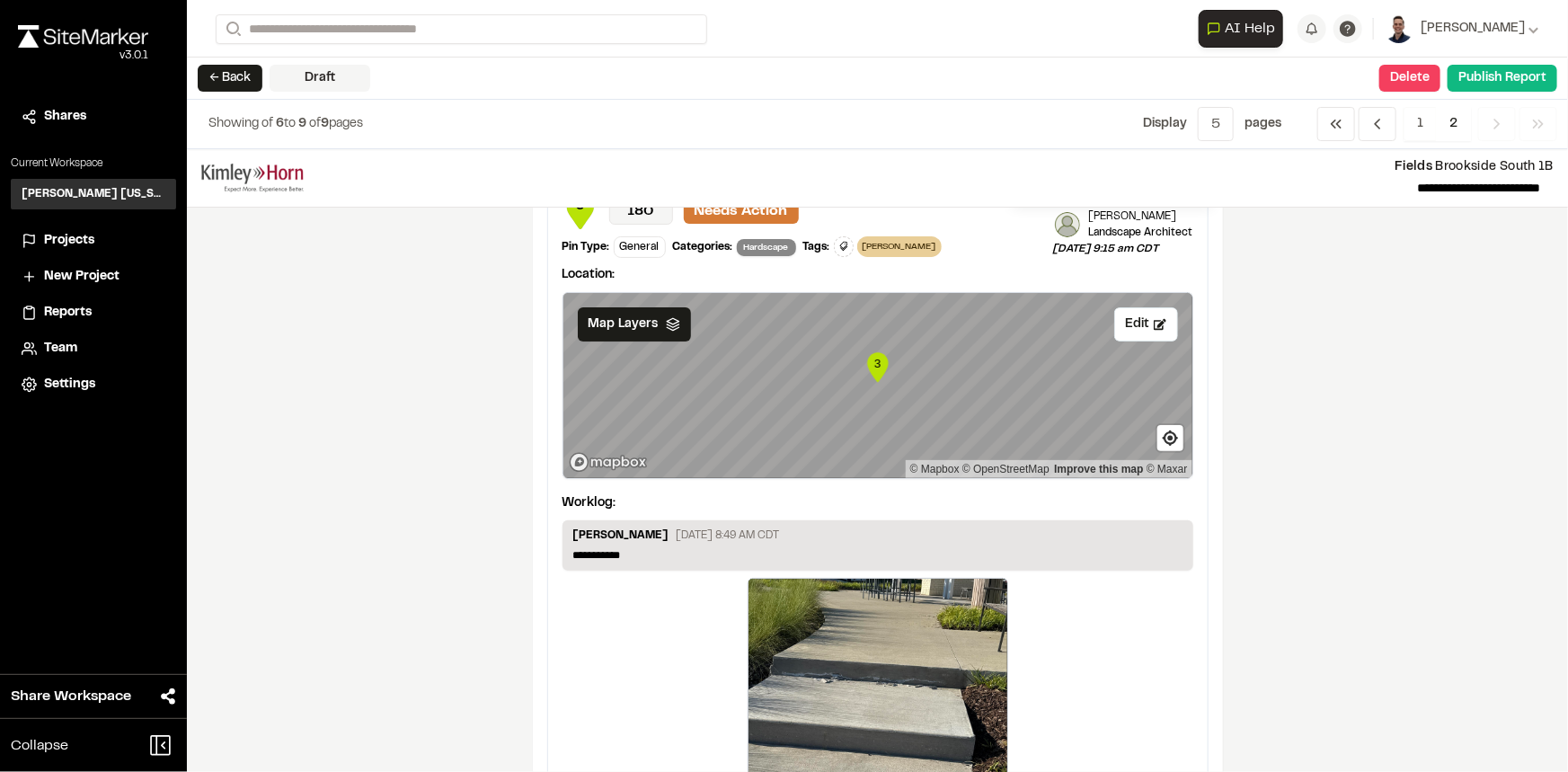
scroll to position [81, 0]
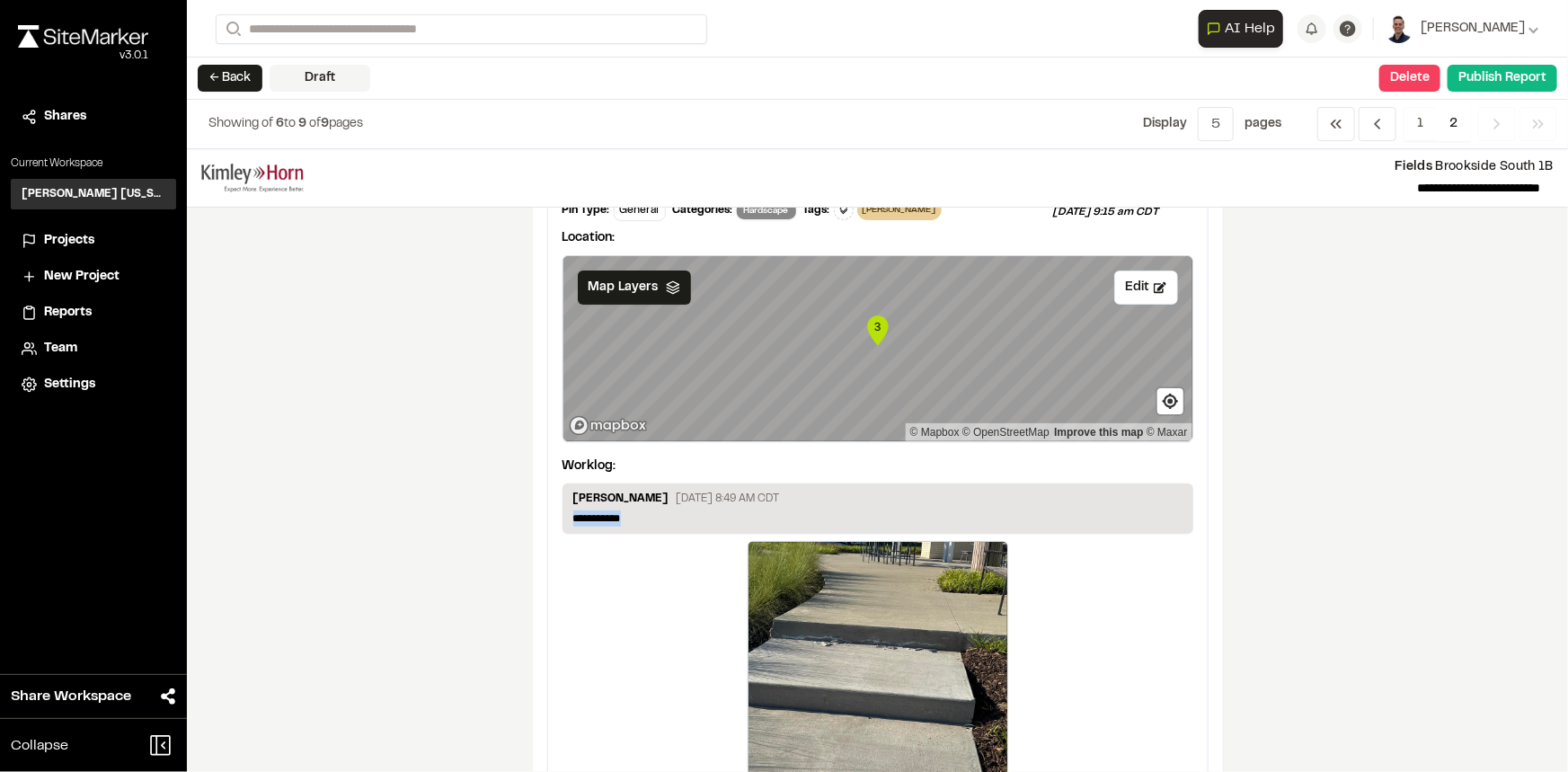
drag, startPoint x: 638, startPoint y: 513, endPoint x: 456, endPoint y: 531, distance: 182.9
click at [456, 531] on div "**********" at bounding box center [877, 460] width 1381 height 623
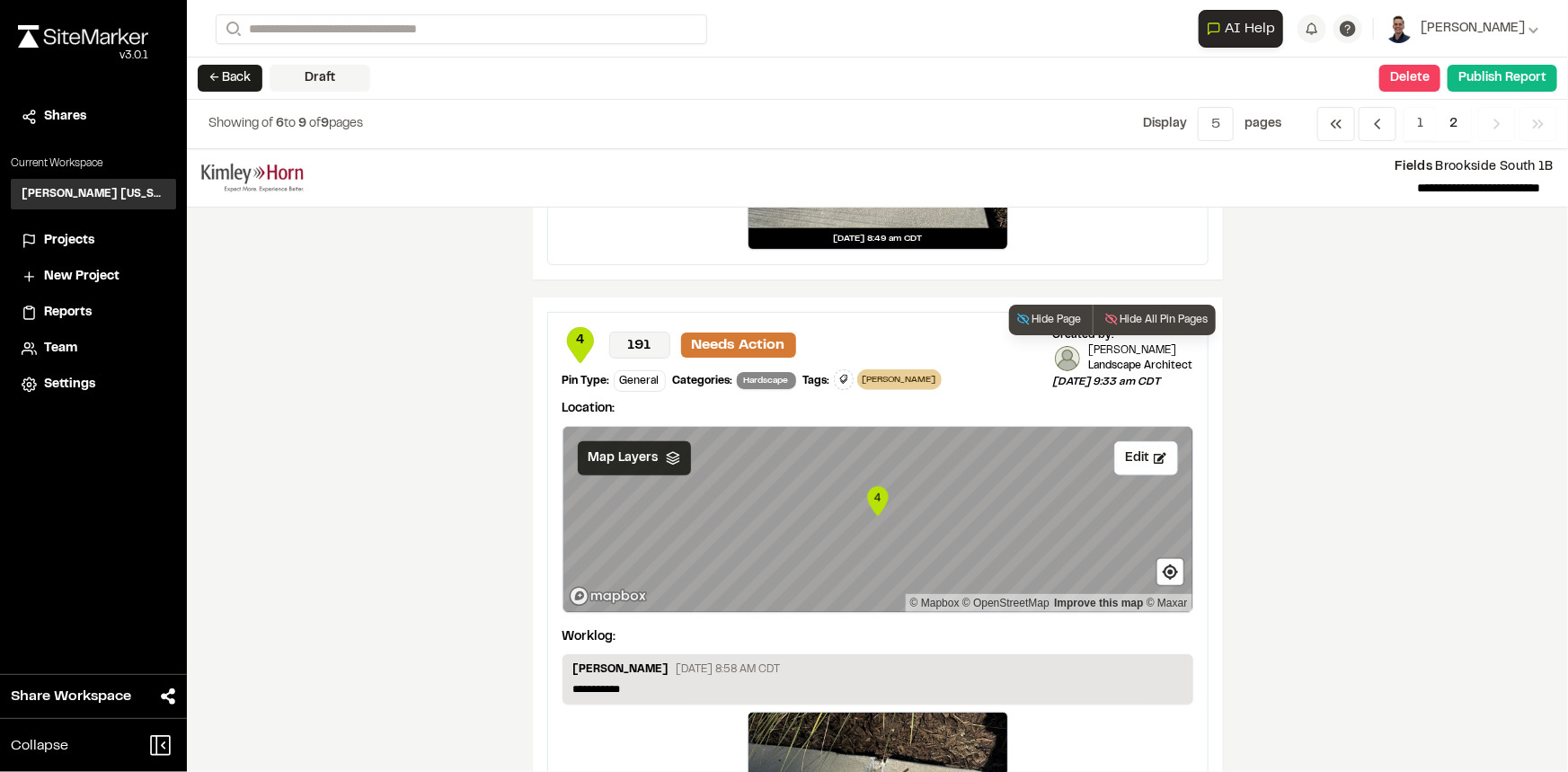
scroll to position [817, 0]
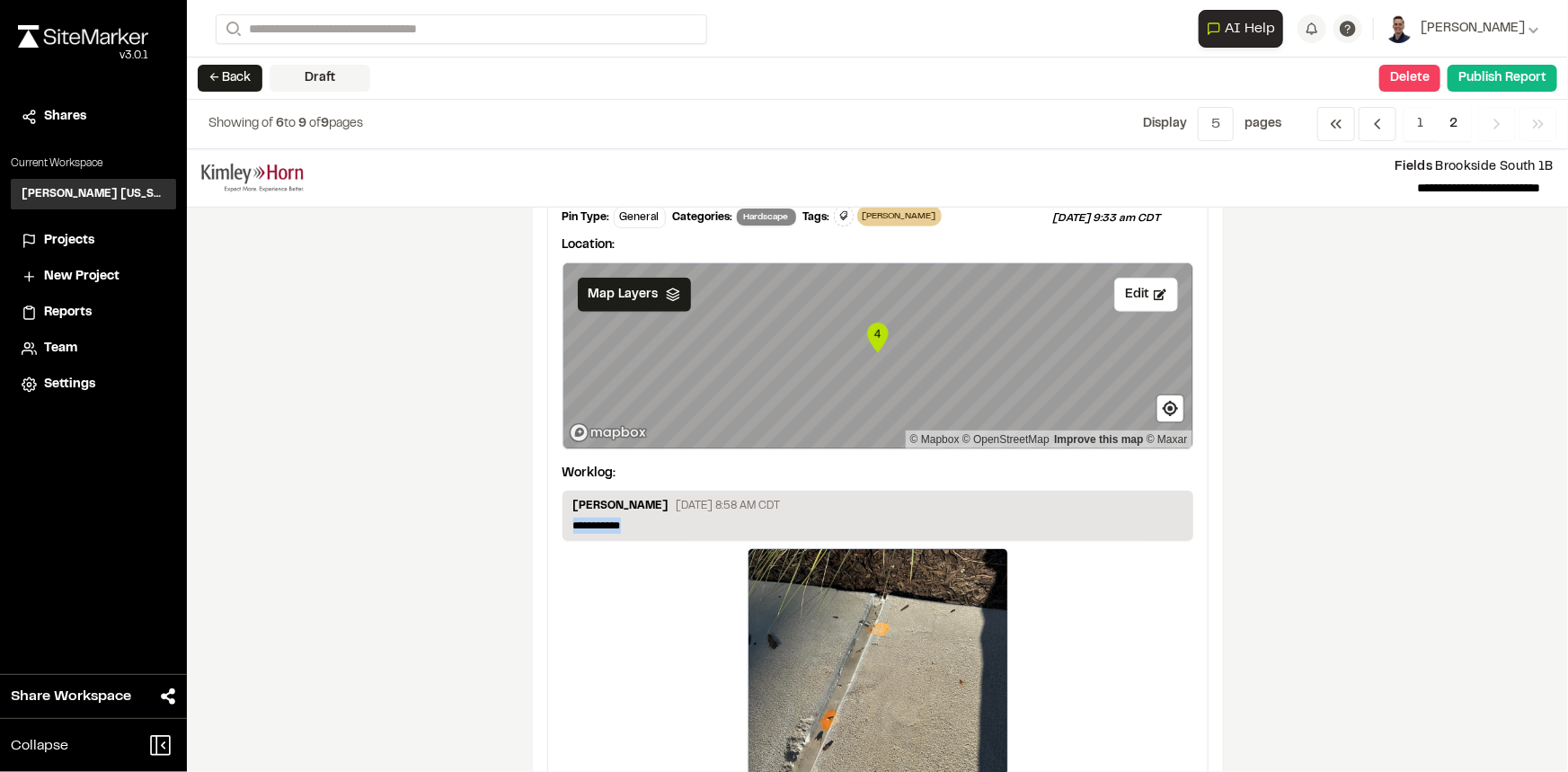
drag, startPoint x: 633, startPoint y: 525, endPoint x: 537, endPoint y: 526, distance: 96.0
click at [537, 526] on div "**********" at bounding box center [878, 497] width 690 height 725
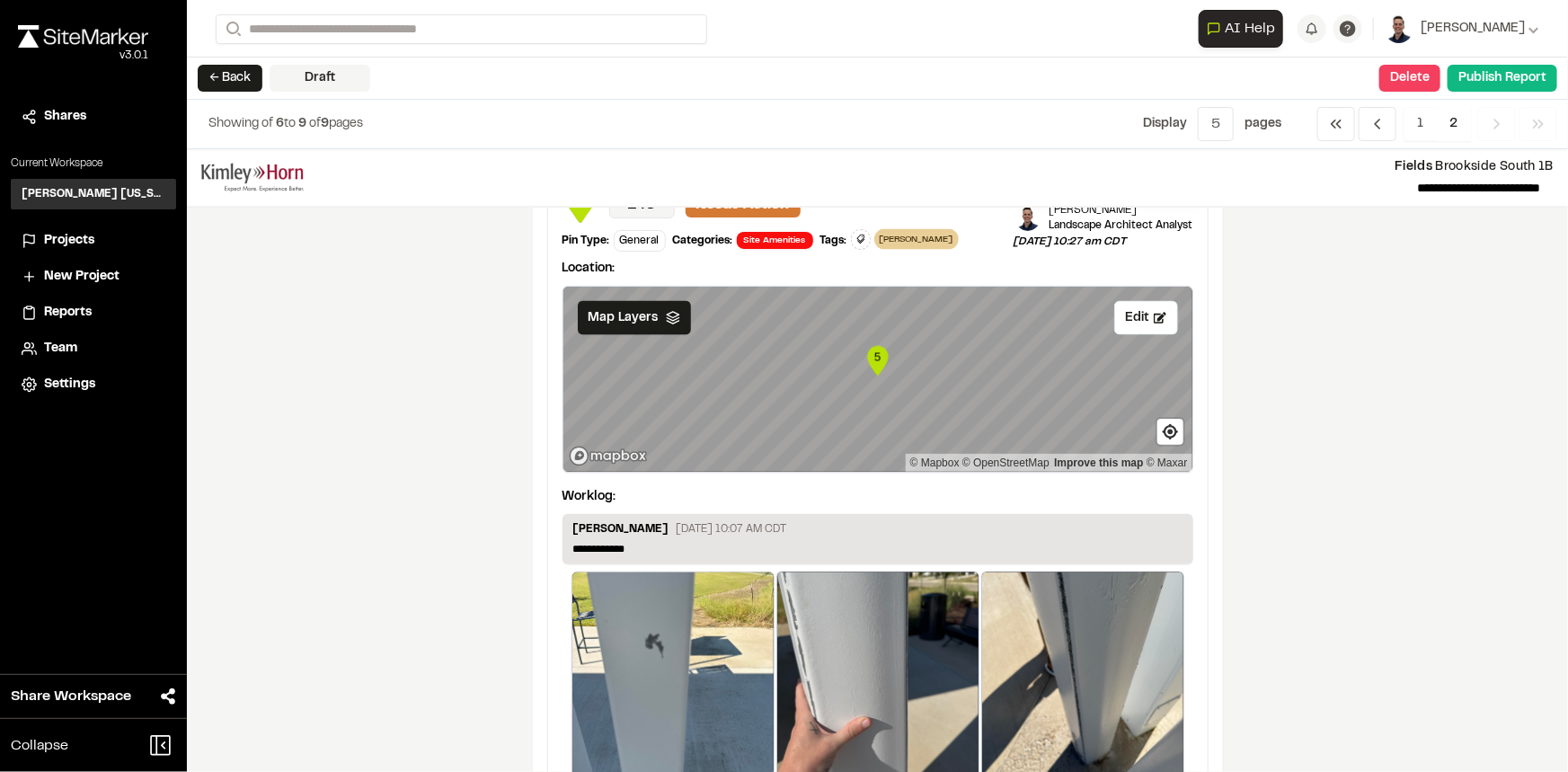
scroll to position [1552, 0]
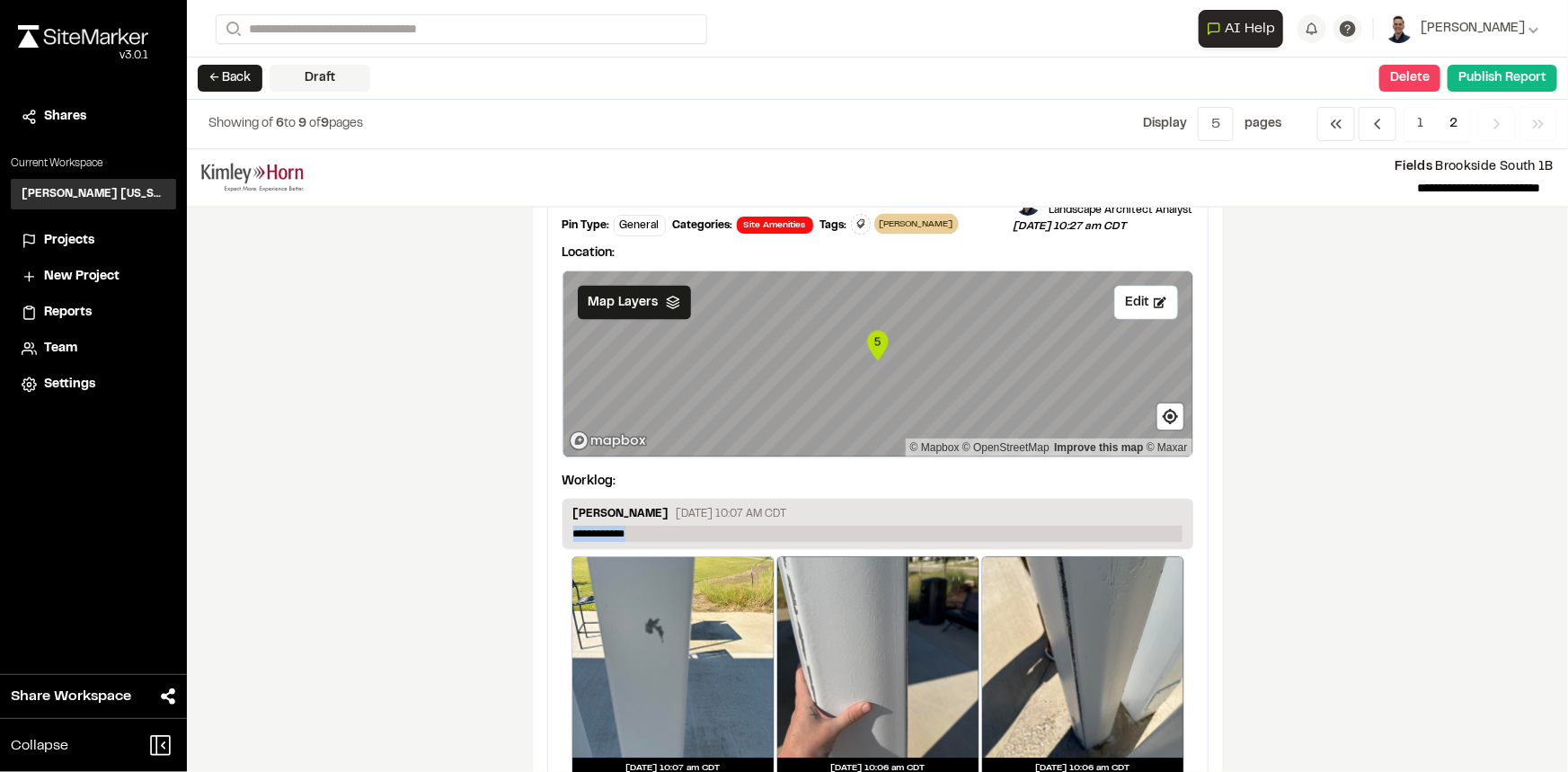
drag, startPoint x: 659, startPoint y: 528, endPoint x: 567, endPoint y: 533, distance: 92.1
click at [574, 533] on p "**********" at bounding box center [878, 533] width 609 height 16
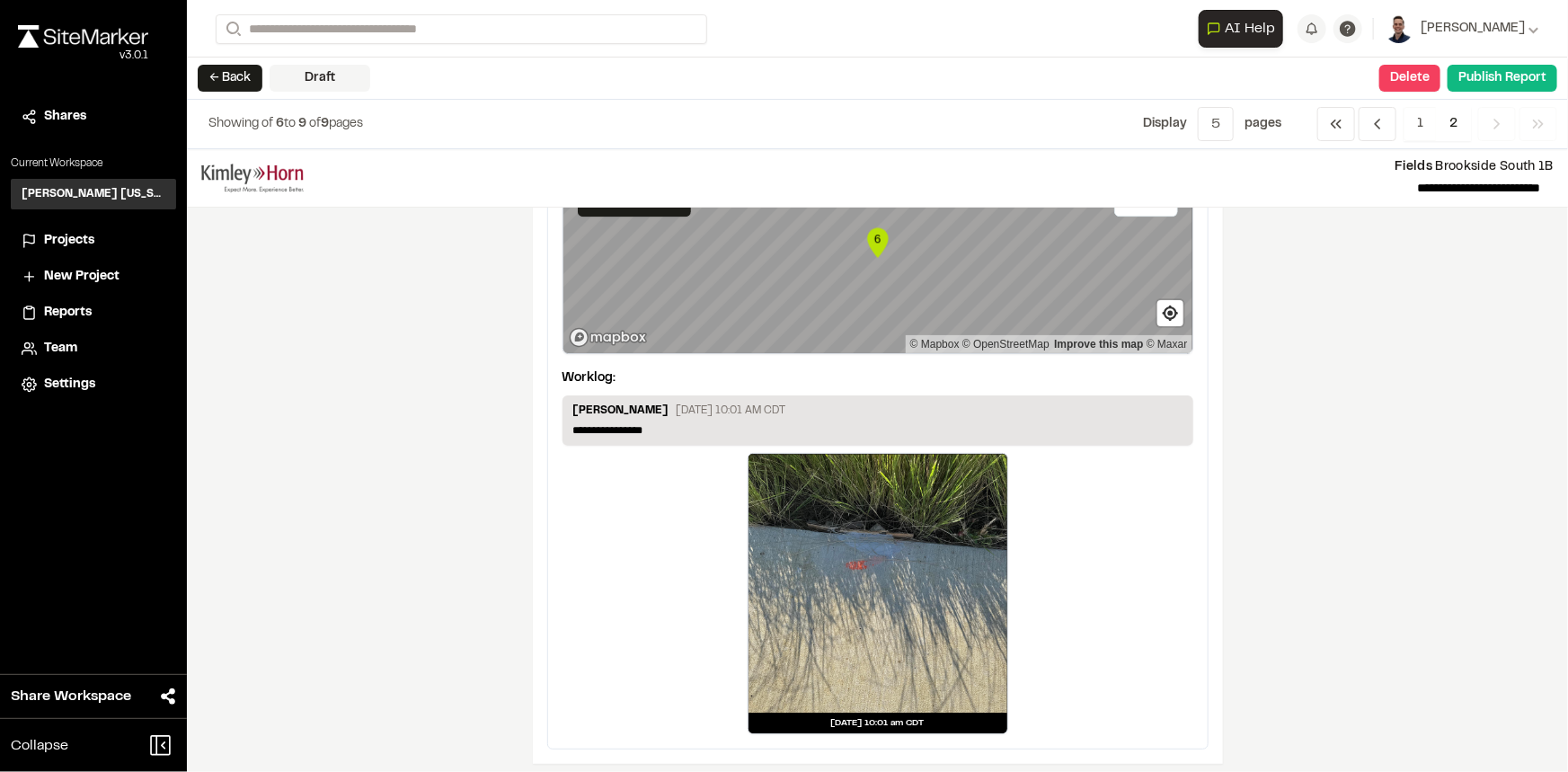
scroll to position [2348, 0]
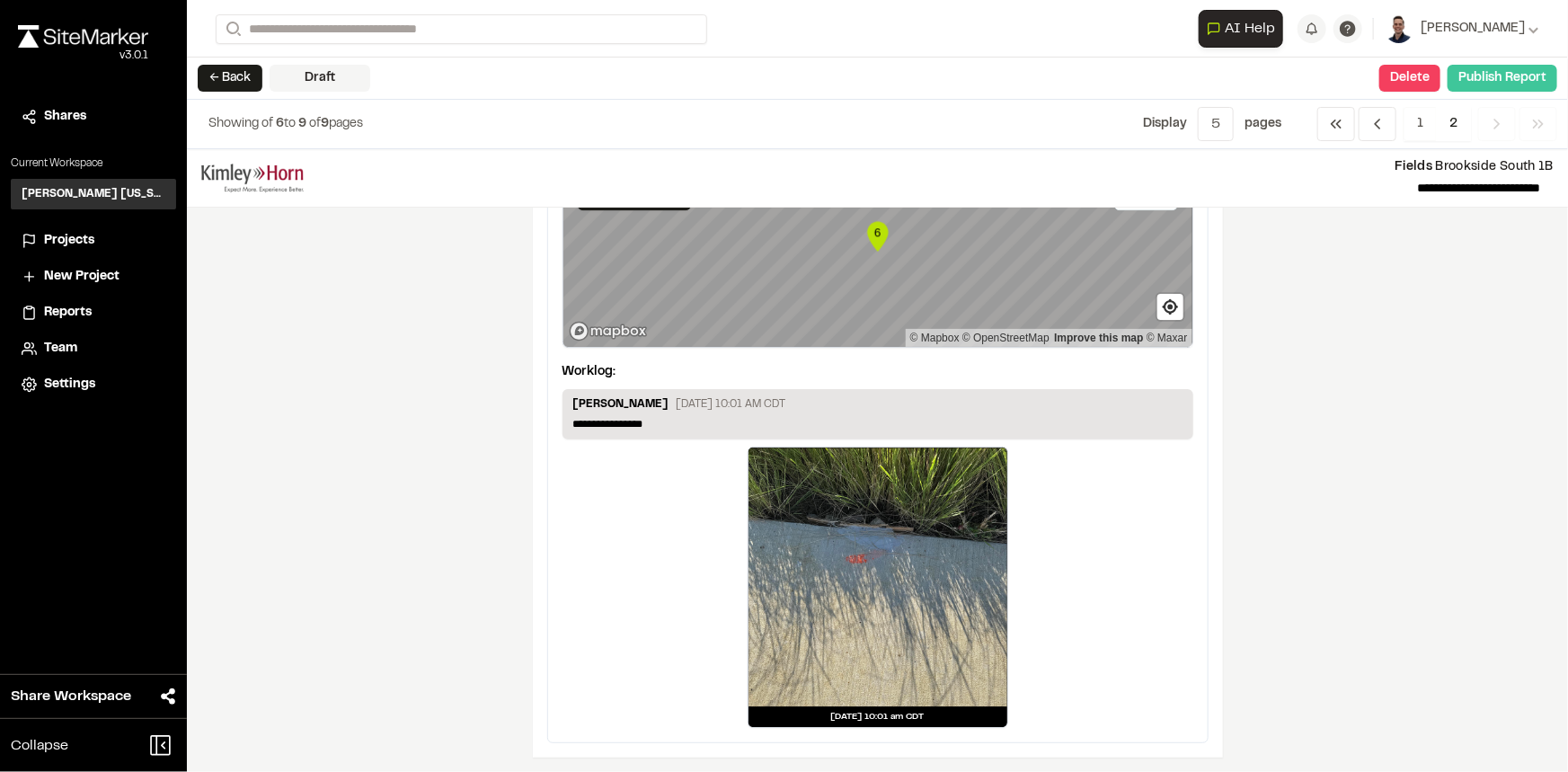
click at [1505, 81] on button "Publish Report" at bounding box center [1502, 78] width 110 height 27
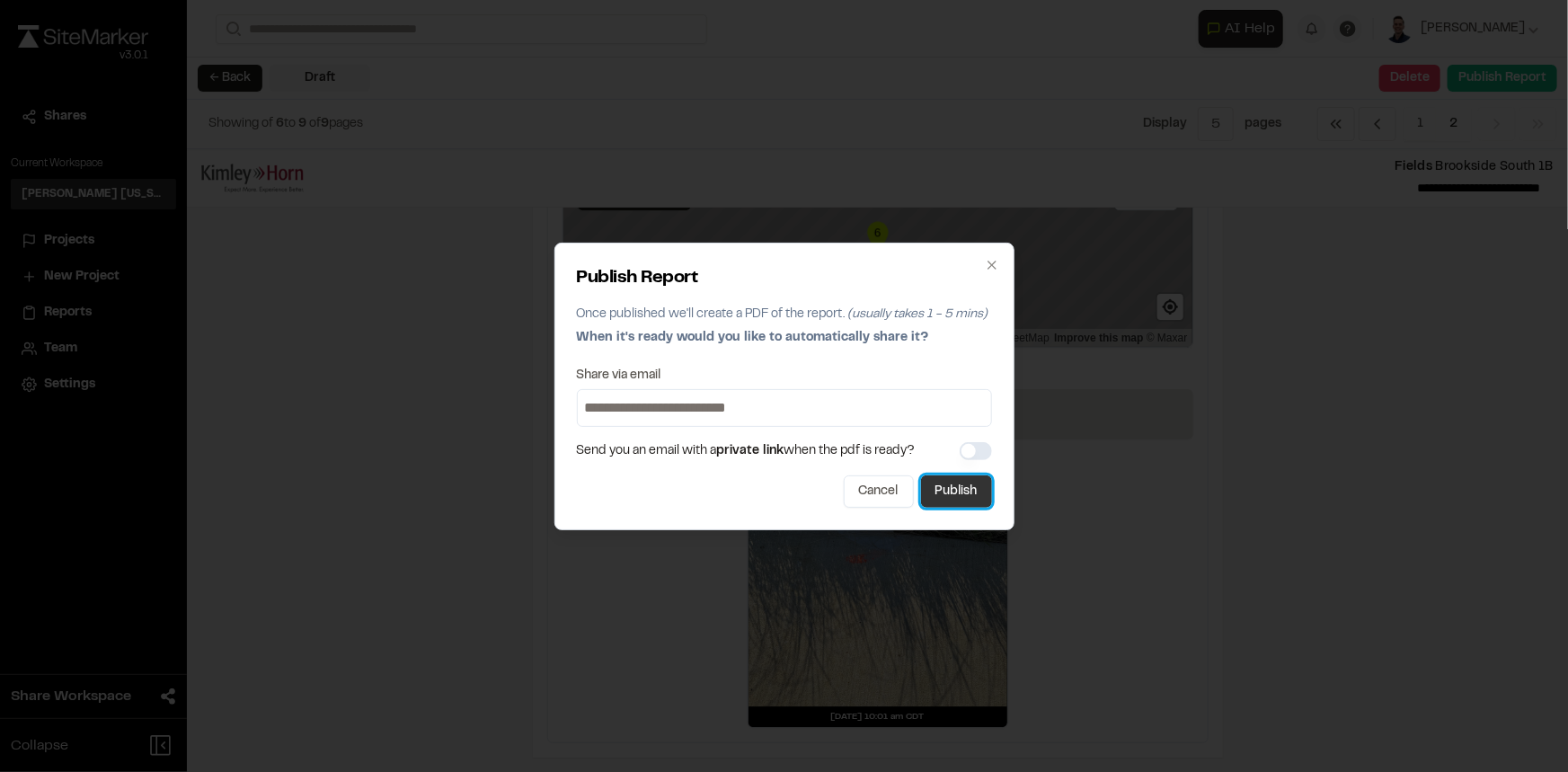
click at [960, 479] on button "Publish" at bounding box center [957, 491] width 71 height 32
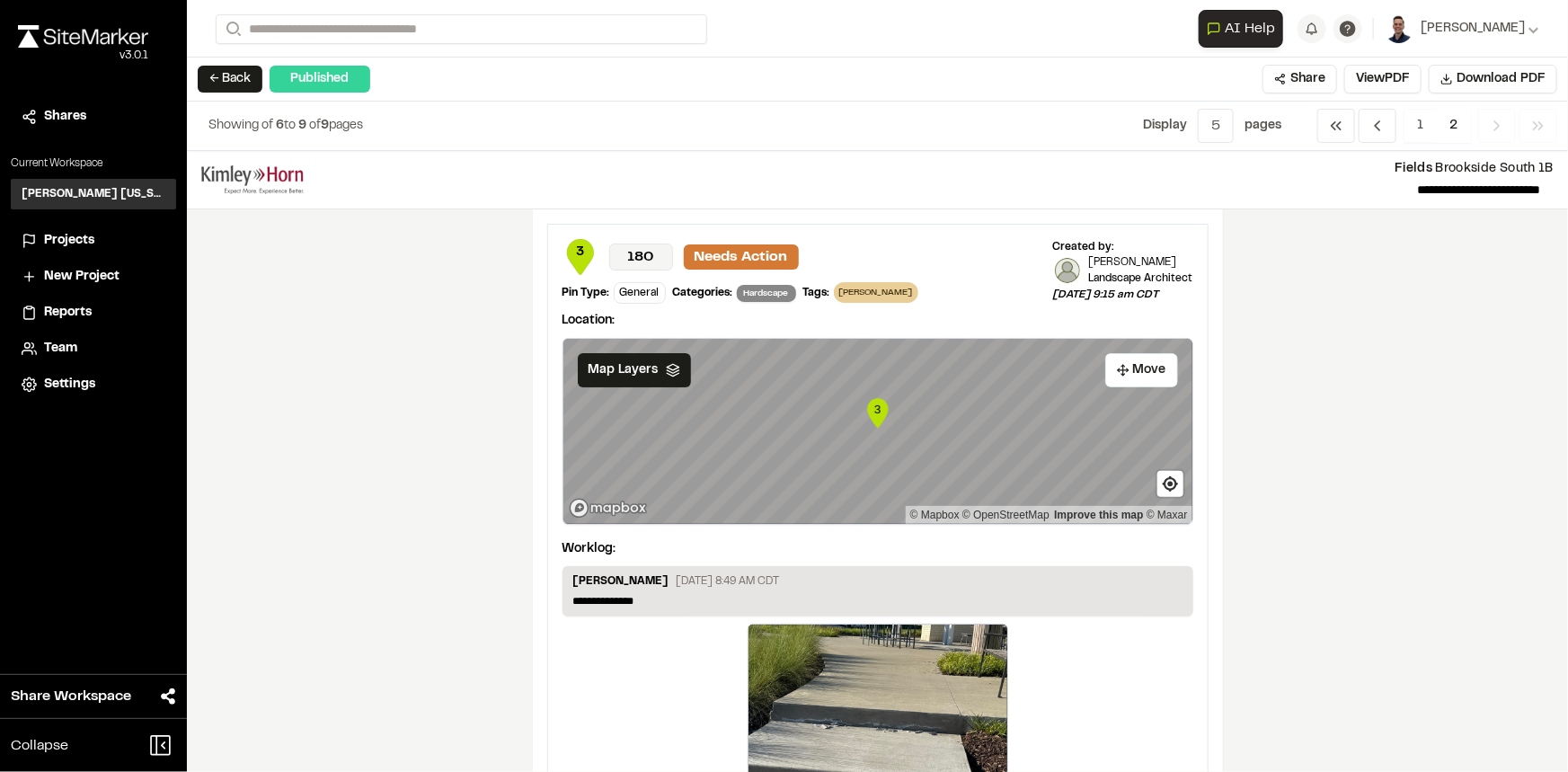
click at [1401, 393] on div "**********" at bounding box center [877, 461] width 1381 height 621
click at [1496, 82] on span "Download PDF" at bounding box center [1501, 79] width 89 height 20
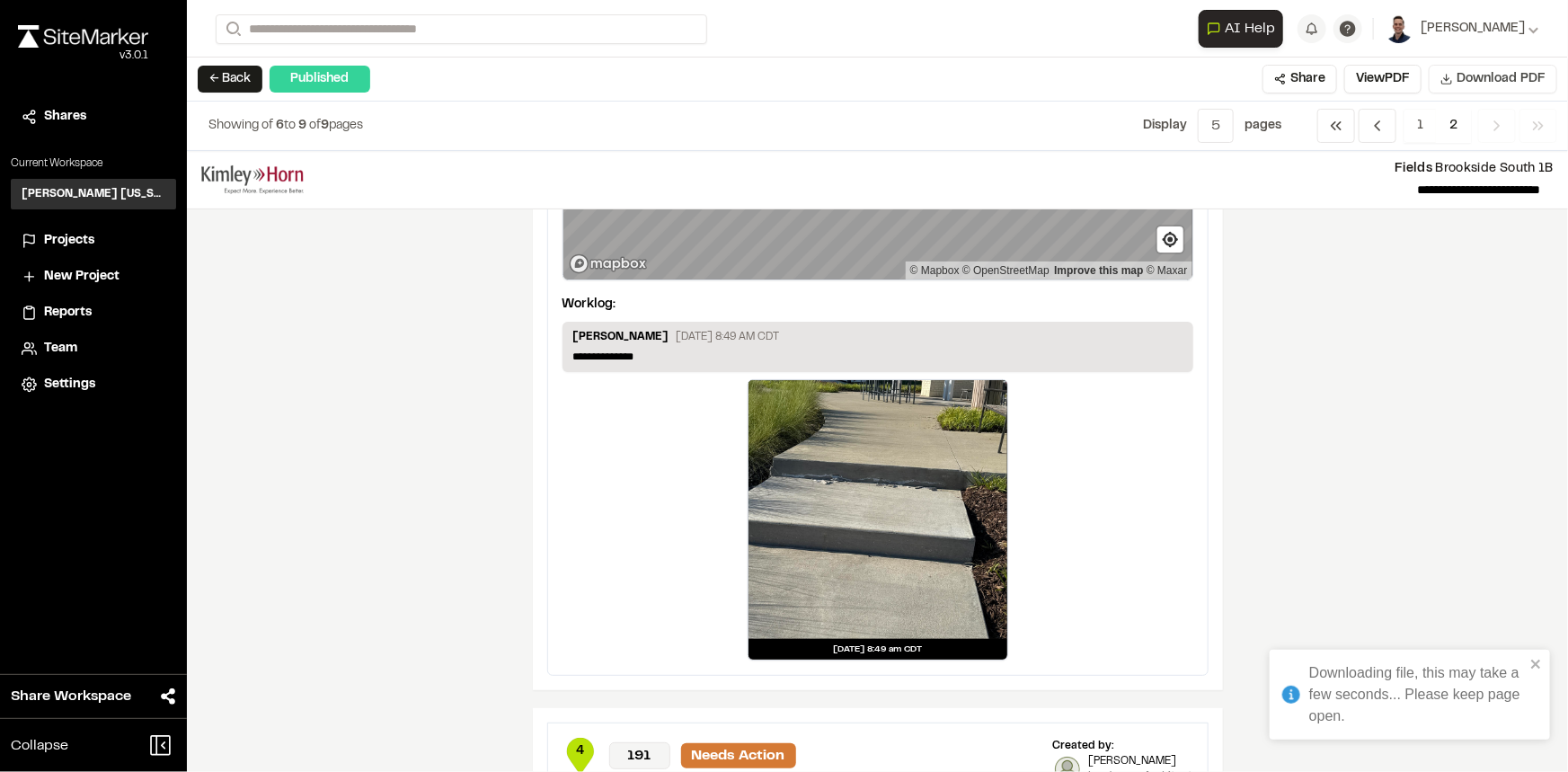
scroll to position [0, 0]
